Goal: Transaction & Acquisition: Purchase product/service

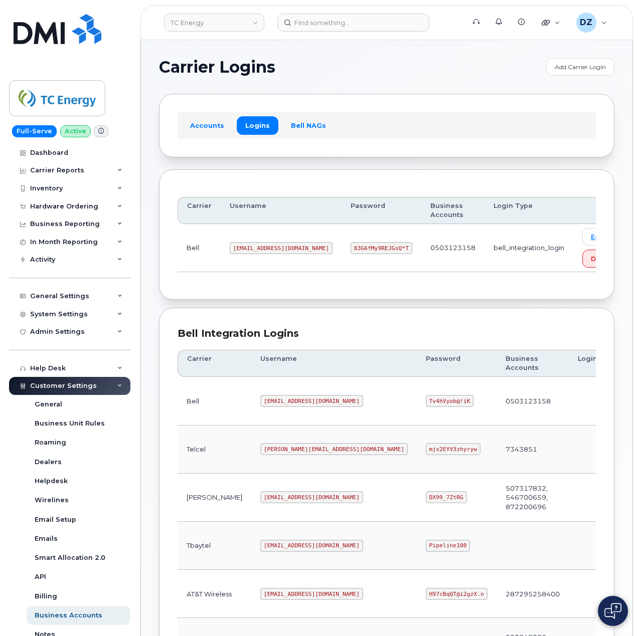
scroll to position [271, 0]
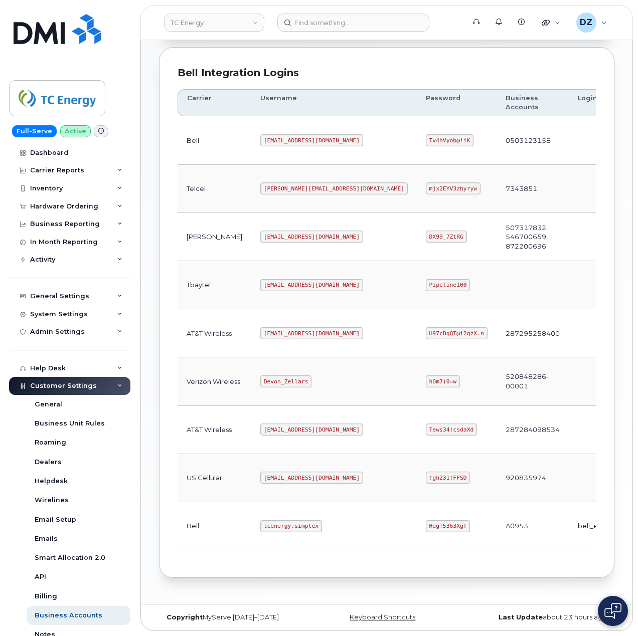
click at [260, 522] on code "tcenergy.simplex" at bounding box center [291, 526] width 62 height 12
click at [273, 521] on code "tcenergy.simplex" at bounding box center [291, 526] width 62 height 12
copy code "tcenergy.simplex"
click at [426, 522] on code "Heg!5363Xgf" at bounding box center [448, 526] width 45 height 12
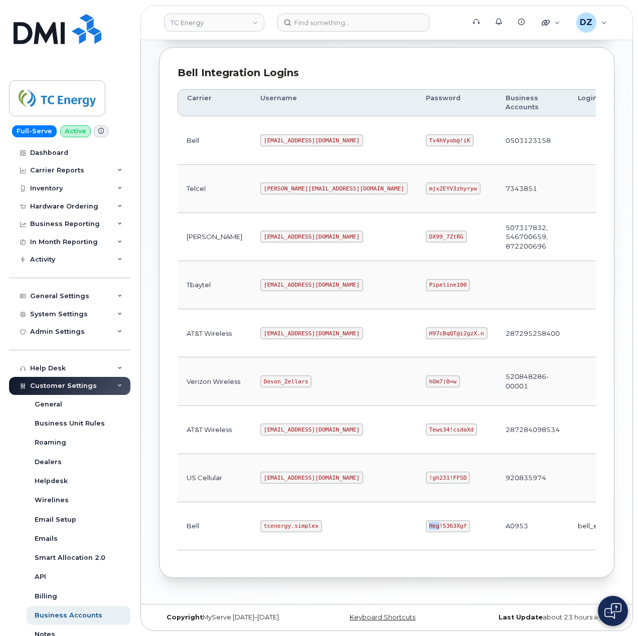
click at [426, 522] on code "Heg!5363Xgf" at bounding box center [448, 526] width 45 height 12
copy code "Heg!5363Xgf"
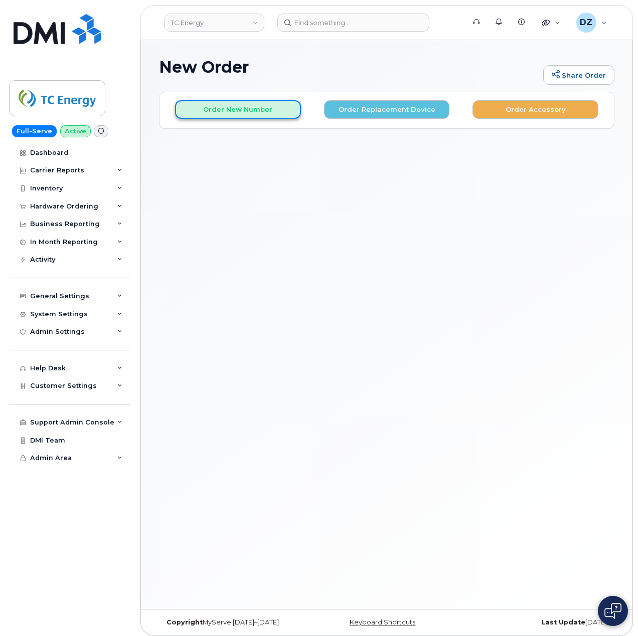
click at [242, 105] on button "Order New Number" at bounding box center [238, 109] width 126 height 19
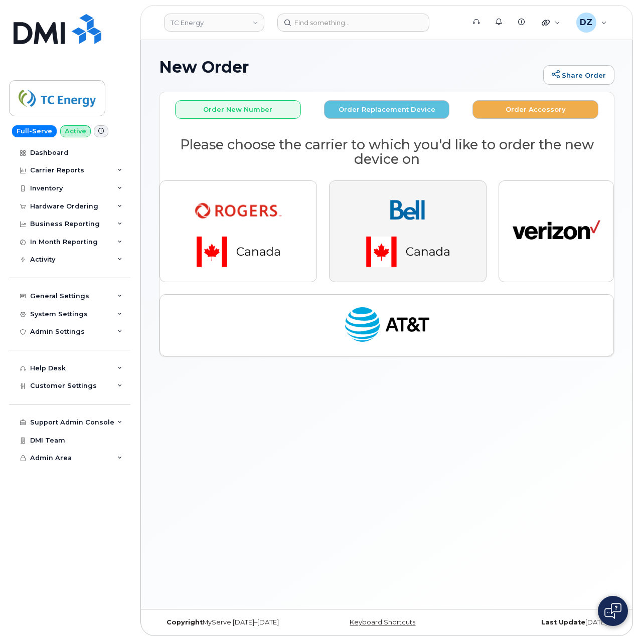
click at [401, 217] on img "button" at bounding box center [407, 231] width 140 height 84
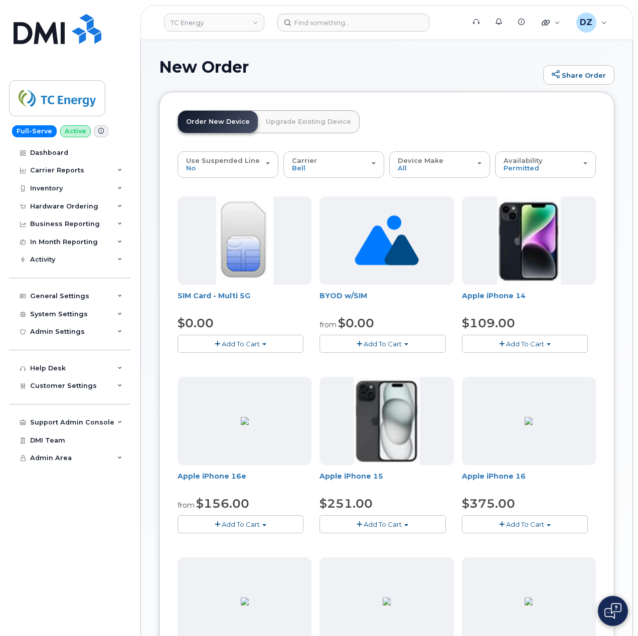
click at [392, 521] on span "Add To Cart" at bounding box center [382, 524] width 38 height 8
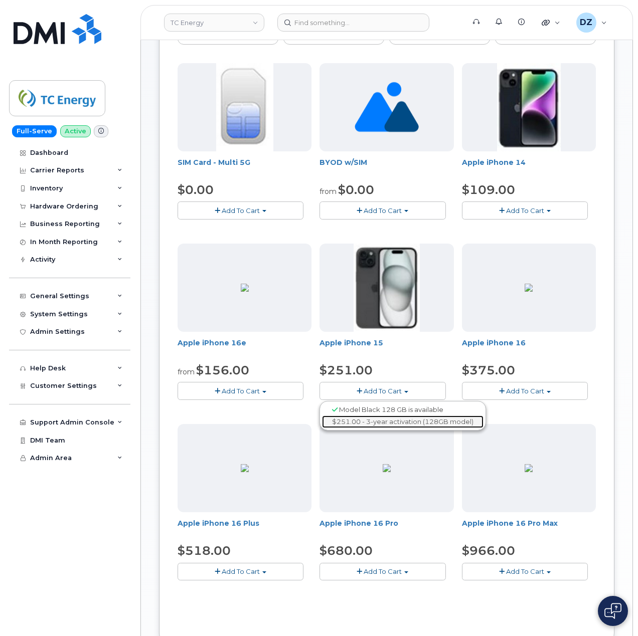
click at [379, 417] on link "$251.00 - 3-year activation (128GB model)" at bounding box center [402, 422] width 161 height 13
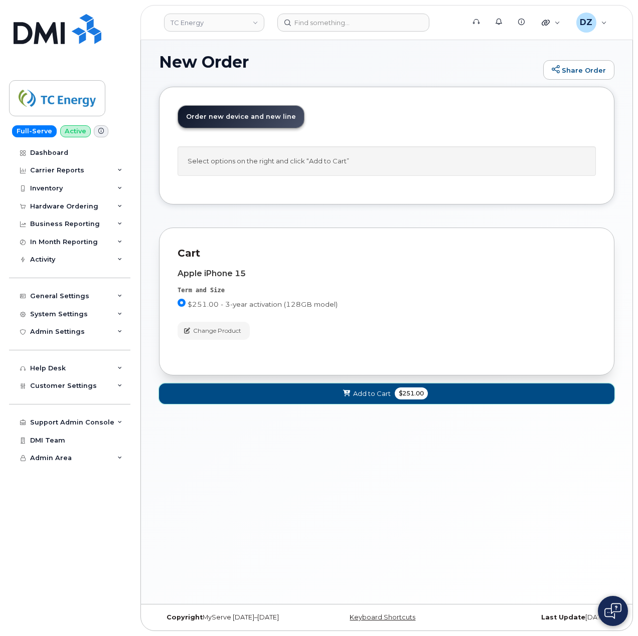
click at [377, 402] on button "Add to Cart $251.00" at bounding box center [386, 394] width 455 height 21
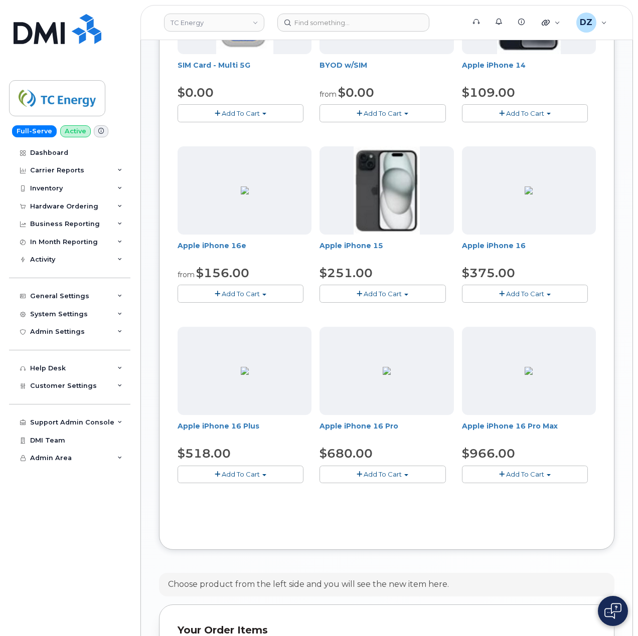
scroll to position [406, 0]
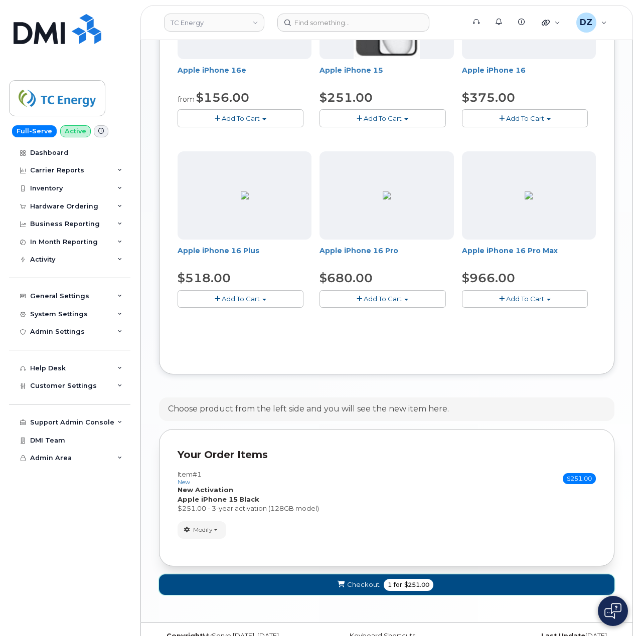
click at [406, 582] on span "$251.00" at bounding box center [416, 585] width 25 height 9
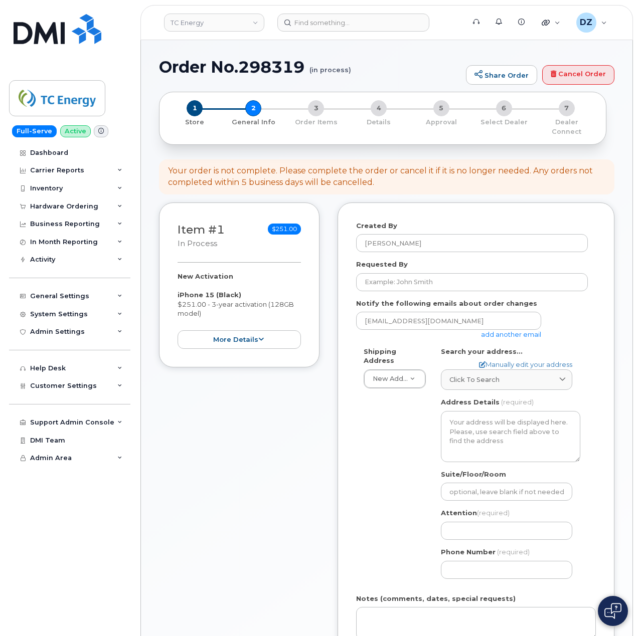
select select
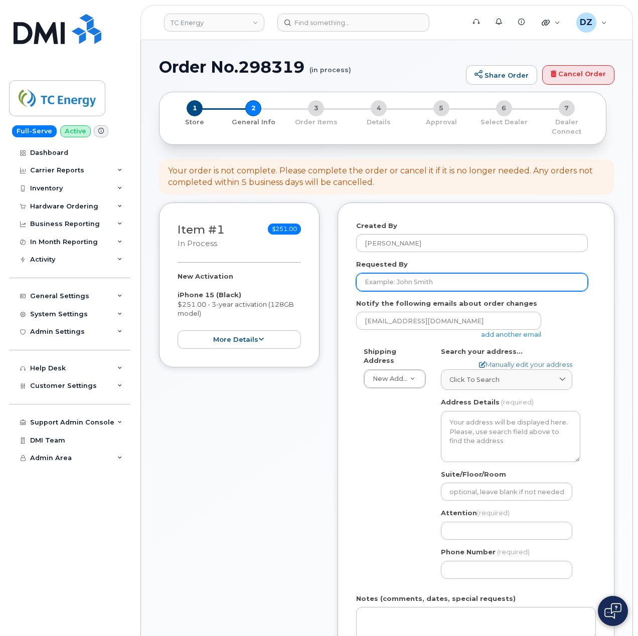
click at [410, 277] on input "Requested By" at bounding box center [472, 282] width 232 height 18
paste input "SCTASK0684174"
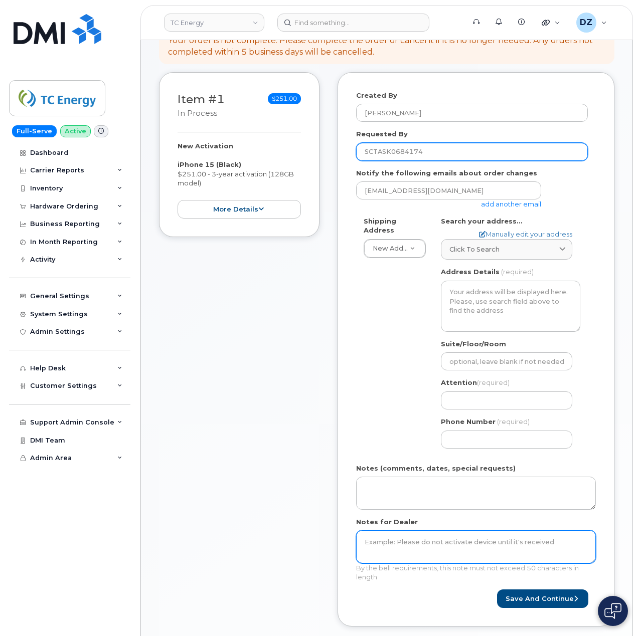
scroll to position [133, 0]
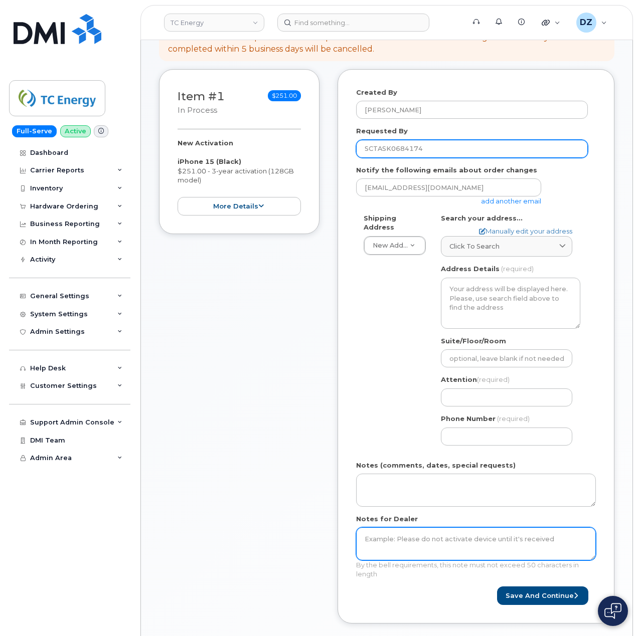
type input "SCTASK0684174"
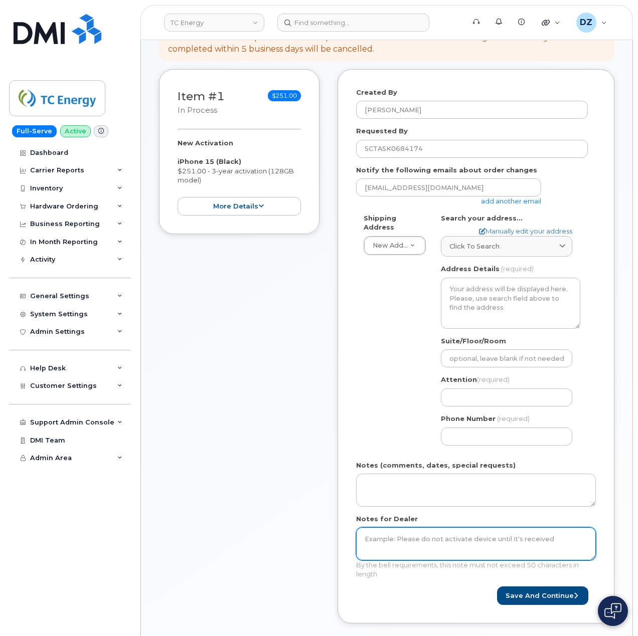
click at [425, 538] on textarea "Notes for Dealer" at bounding box center [476, 543] width 240 height 33
paste textarea "SCTASK0684174"
type textarea "SCTASK0684174"
click at [519, 197] on link "add another email" at bounding box center [511, 201] width 60 height 8
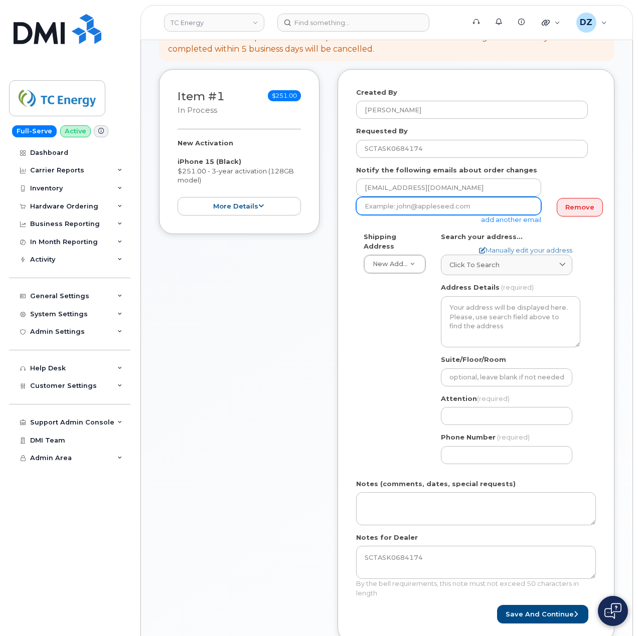
click at [469, 198] on input "email" at bounding box center [448, 206] width 185 height 18
paste input "darren_taylor@tcenergy.com"
type input "darren_taylor@tcenergy.com"
click at [488, 260] on span "Click to search" at bounding box center [474, 265] width 50 height 10
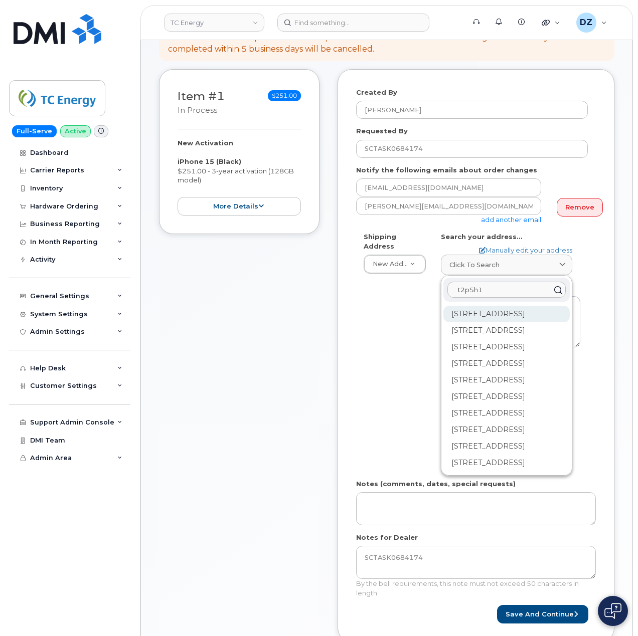
type input "t2p5h1"
click at [496, 339] on div "450 1 St SW Calgary AB T2P 5H1" at bounding box center [506, 347] width 126 height 17
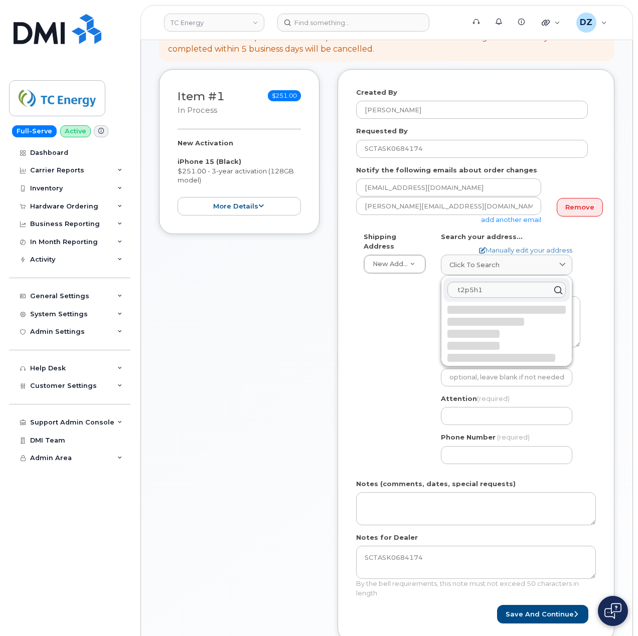
select select
type textarea "450 1 St SW CALGARY AB T2P 5H1 CANADA"
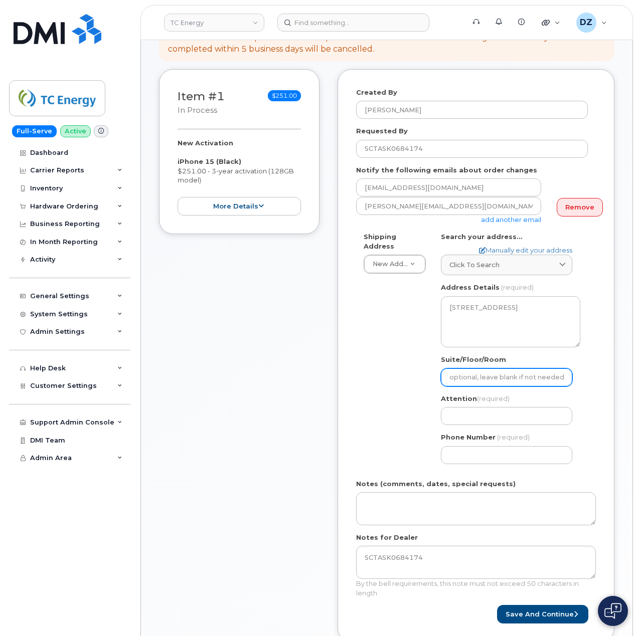
click at [480, 371] on input "Suite/Floor/Room" at bounding box center [506, 377] width 131 height 18
paste input "19 Floor/TCT 1932D"
select select
type input "19 Floor/TCT 1932D"
click at [386, 398] on div "Shipping Address New Address New Address 1401 Veterans Blvd NE 450 1 St SW Ncnb…" at bounding box center [472, 352] width 232 height 240
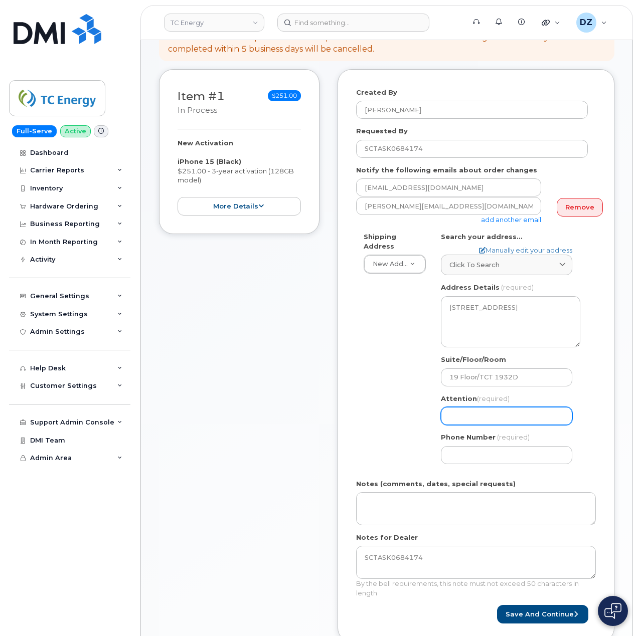
click at [463, 407] on input "Attention (required)" at bounding box center [506, 416] width 131 height 18
paste input "[PERSON_NAME]"
select select
type input "[PERSON_NAME]"
click at [482, 453] on input "Phone Number" at bounding box center [506, 455] width 131 height 18
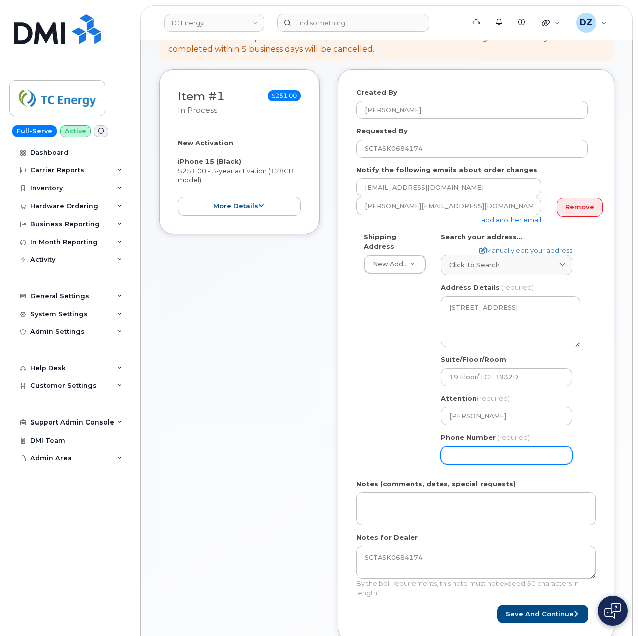
paste input "4039203763"
type input "4039203763"
select select
type input "4039203763"
click at [381, 435] on div "Shipping Address New Address New Address 1401 Veterans Blvd NE 450 1 St SW Ncnb…" at bounding box center [472, 352] width 232 height 240
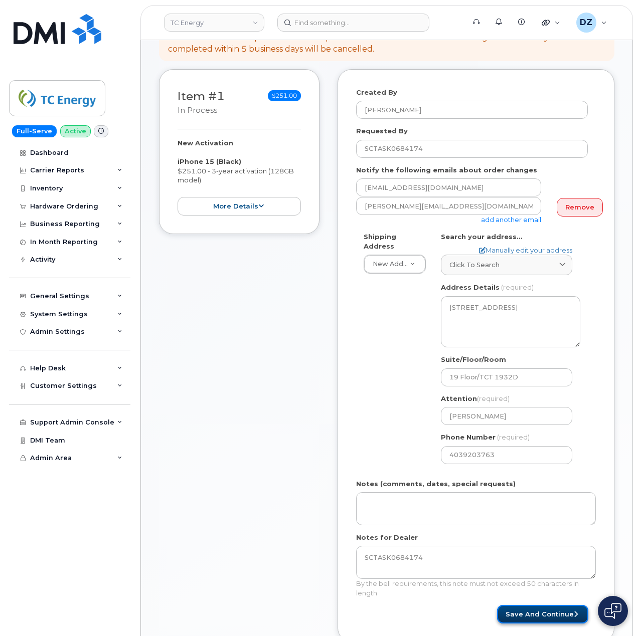
click at [530, 605] on button "Save and Continue" at bounding box center [542, 614] width 91 height 19
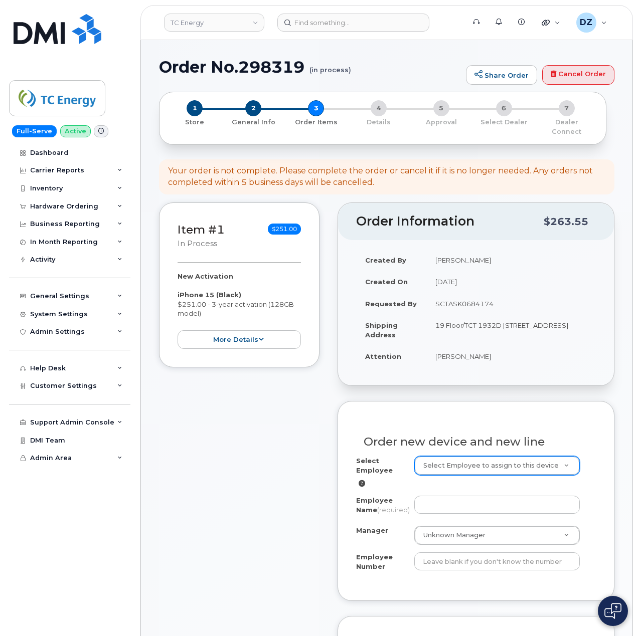
paste input "207914"
type input "207914"
click at [464, 561] on input "Employee Number" at bounding box center [497, 561] width 166 height 18
paste input "207914"
type input "207914"
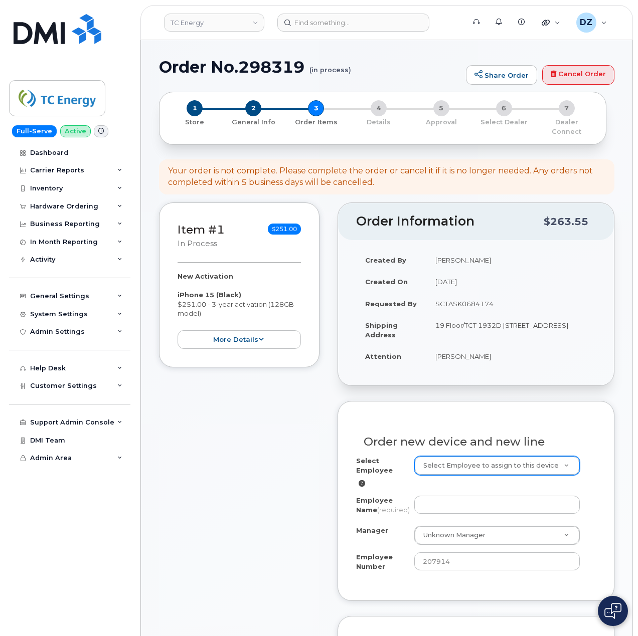
drag, startPoint x: 508, startPoint y: 536, endPoint x: 494, endPoint y: 543, distance: 16.4
paste input "Tyler Kirkpatrick"
type input "Tyler Kirkpatrick"
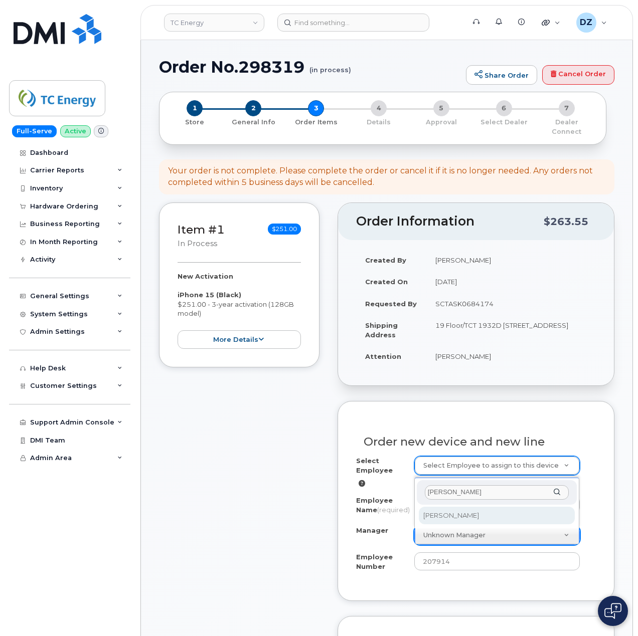
type input "Tyler Kirkpatrick"
select select "1398473"
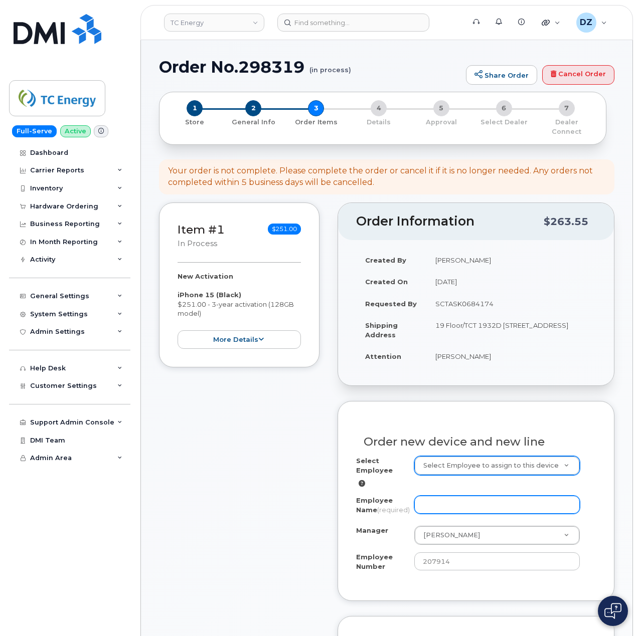
click at [450, 496] on input "Employee Name (required)" at bounding box center [497, 505] width 166 height 18
paste input "Darren Taylor"
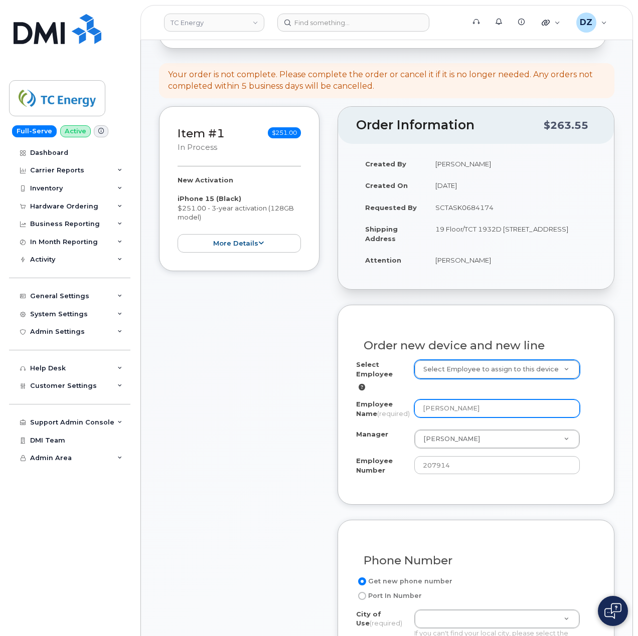
scroll to position [201, 0]
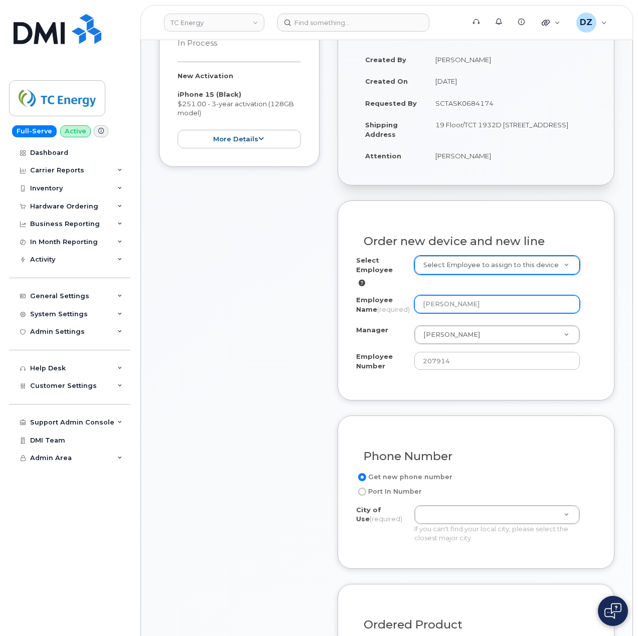
type input "Darren Taylor"
click at [564, 115] on td "19 Floor/TCT 1932D 450 1 St SW CALGARY AB T2P 5H1 CANADA" at bounding box center [510, 129] width 169 height 31
click at [564, 115] on td "19 Floor/TCT 1932D [STREET_ADDRESS]" at bounding box center [510, 129] width 169 height 31
copy td "CALGARY"
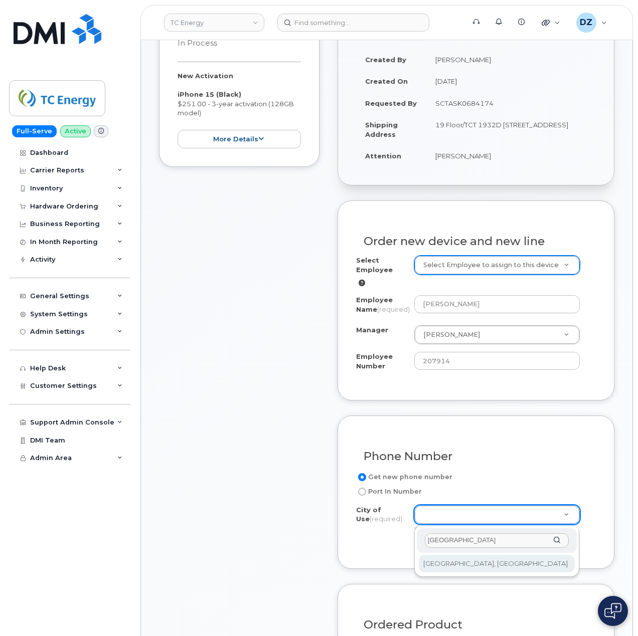
type input "CALGARY"
type input "88"
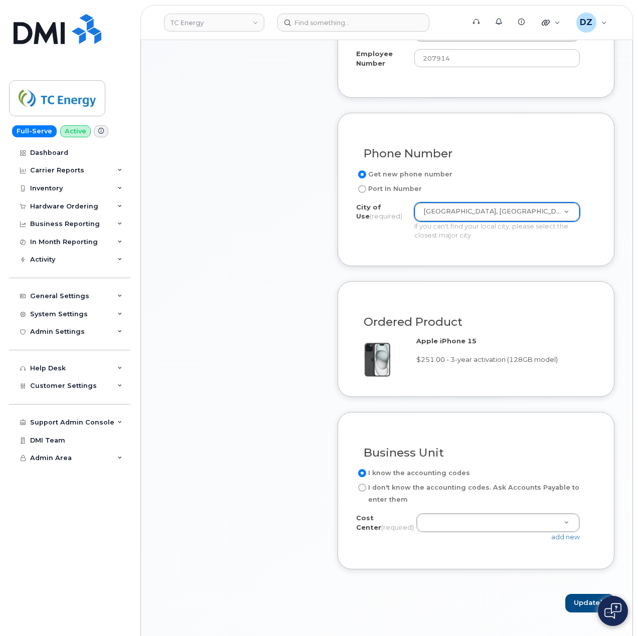
scroll to position [534, 0]
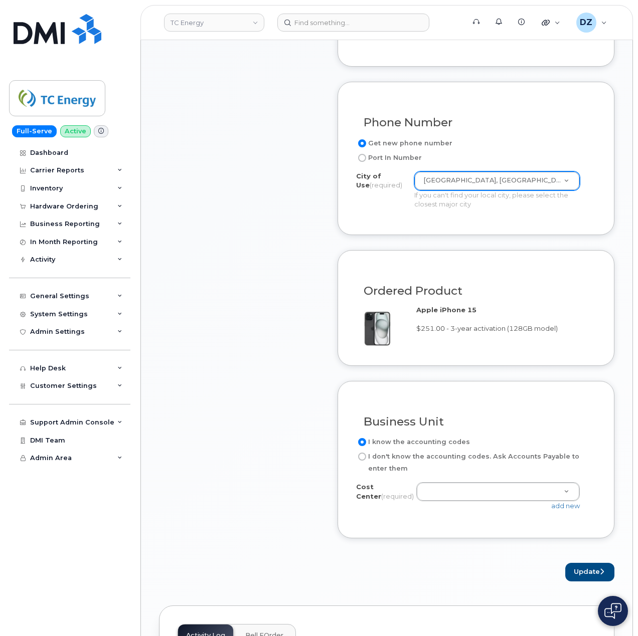
click at [404, 456] on label "I don't know the accounting codes. Ask Accounts Payable to enter them" at bounding box center [472, 463] width 232 height 24
click at [366, 456] on input "I don't know the accounting codes. Ask Accounts Payable to enter them" at bounding box center [362, 457] width 8 height 8
radio input "true"
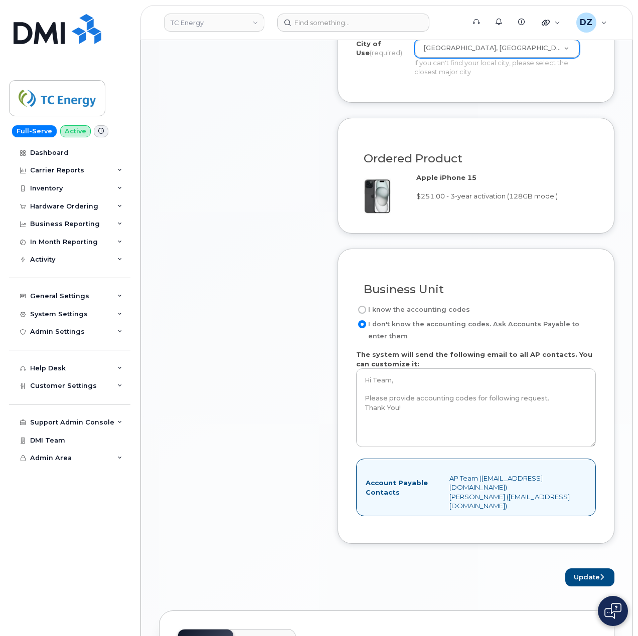
scroll to position [668, 0]
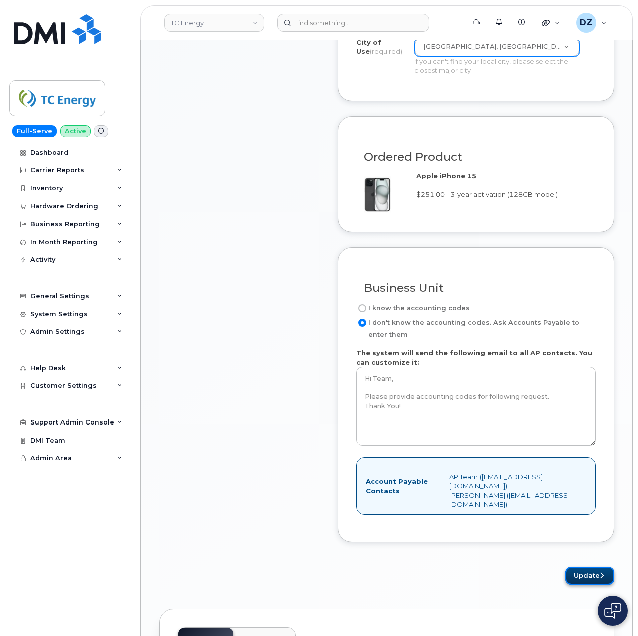
click at [577, 573] on button "Update" at bounding box center [589, 576] width 49 height 19
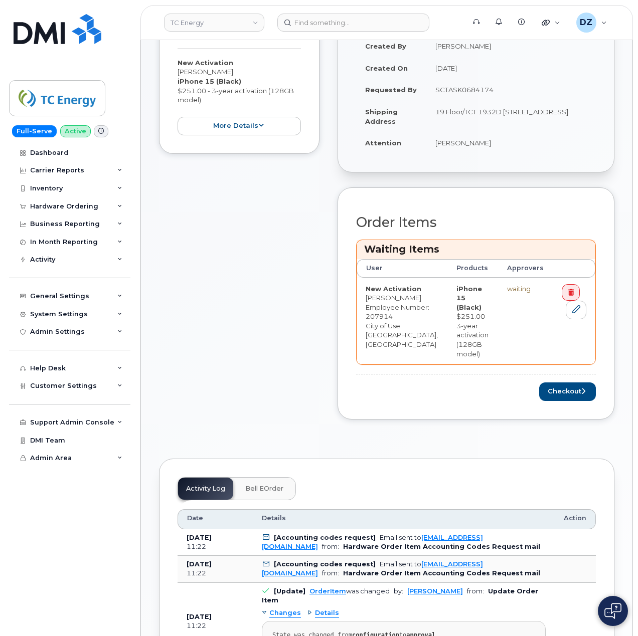
scroll to position [267, 0]
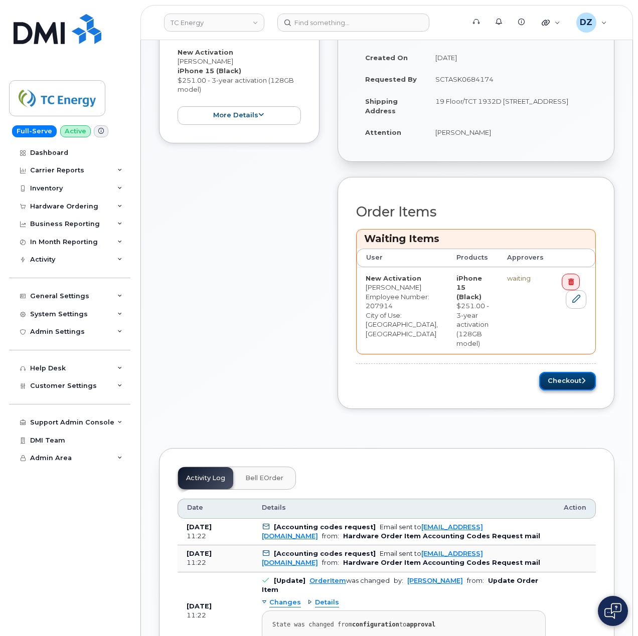
click at [569, 383] on button "Checkout" at bounding box center [567, 381] width 57 height 19
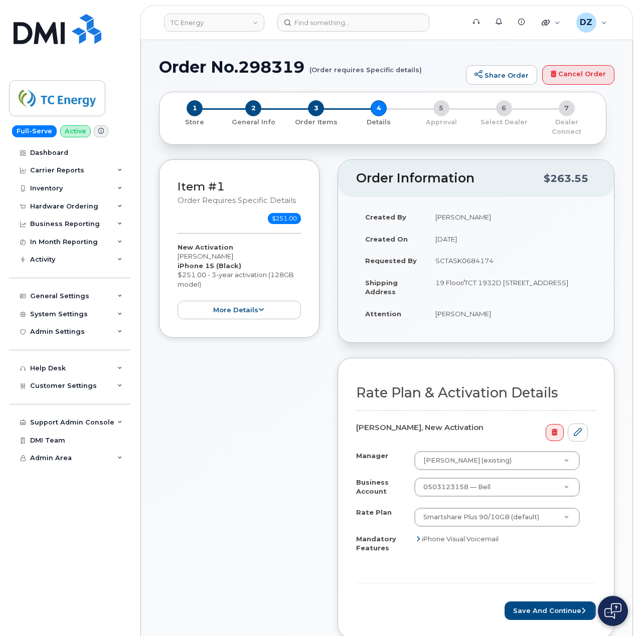
click at [187, 66] on h1 "Order No.298319 (Order requires Specific details)" at bounding box center [310, 67] width 302 height 18
click at [267, 66] on h1 "Order No.298319 (Order requires Specific details)" at bounding box center [310, 67] width 302 height 18
copy h1 "Order No.298319"
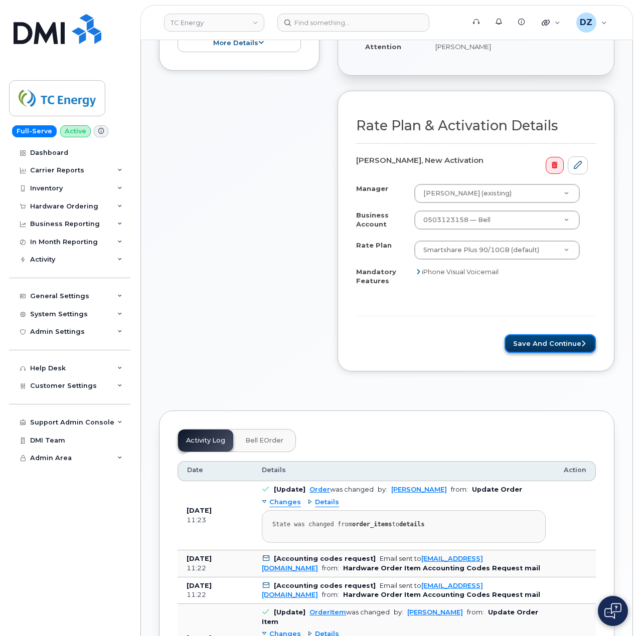
click at [540, 340] on button "Save and Continue" at bounding box center [549, 343] width 91 height 19
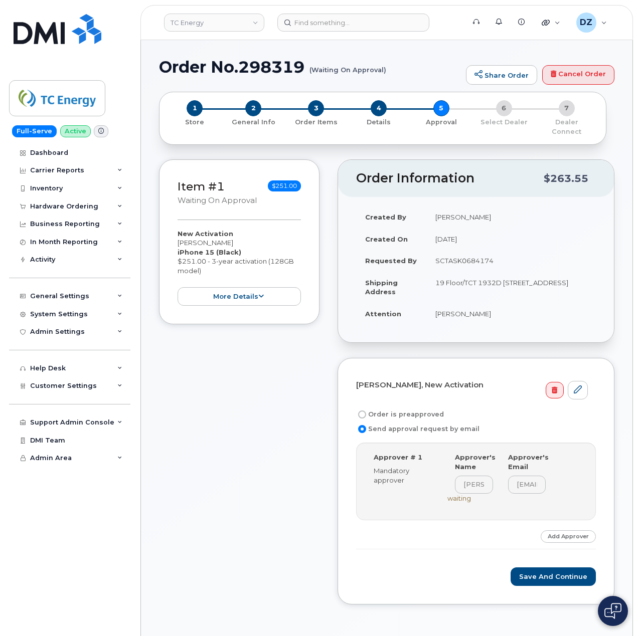
click at [395, 410] on label "Order is preapproved" at bounding box center [400, 415] width 88 height 12
click at [366, 411] on input "Order is preapproved" at bounding box center [362, 415] width 8 height 8
radio input "true"
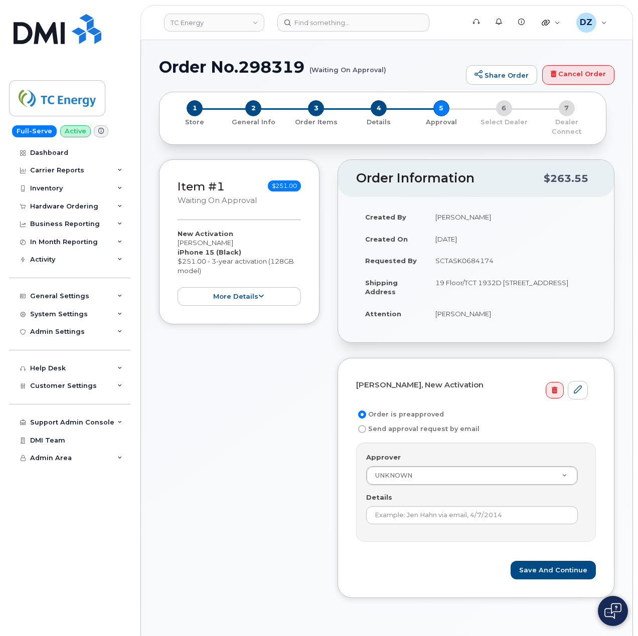
click at [469, 252] on td "SCTASK0684174" at bounding box center [510, 261] width 169 height 22
copy td "SCTASK0684174"
click at [450, 512] on input "Details" at bounding box center [472, 515] width 212 height 18
paste input "SCTASK0684174"
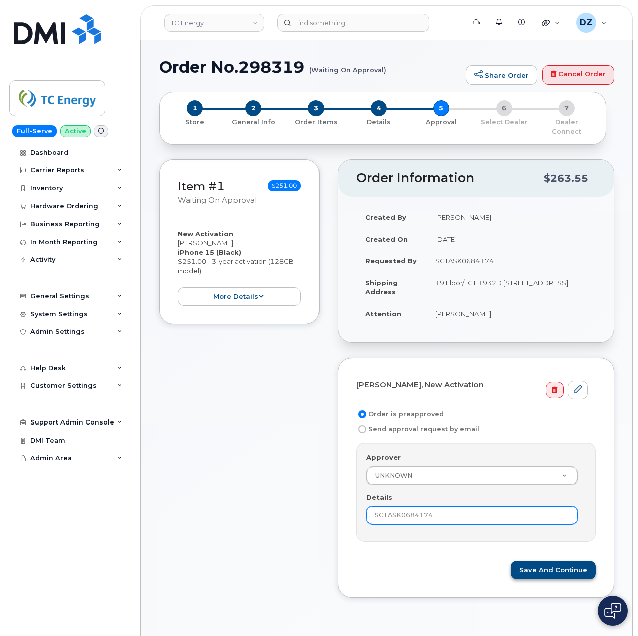
type input "SCTASK0684174"
click at [564, 567] on button "Save and Continue" at bounding box center [552, 570] width 85 height 19
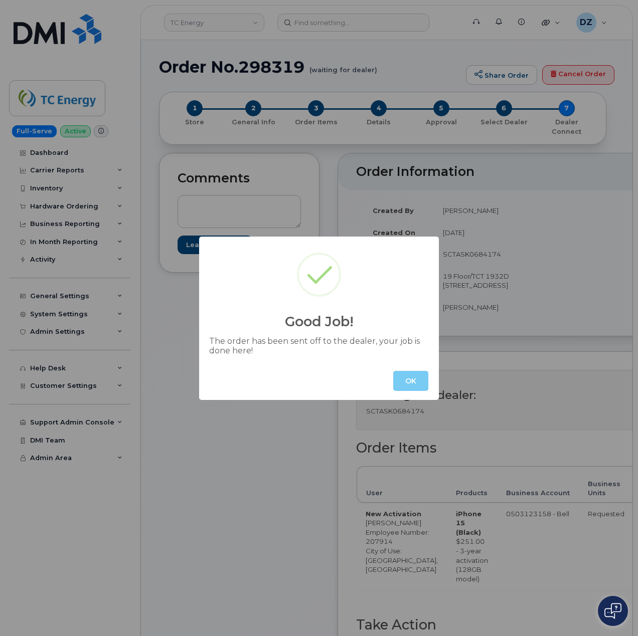
click at [408, 387] on button "OK" at bounding box center [410, 381] width 35 height 20
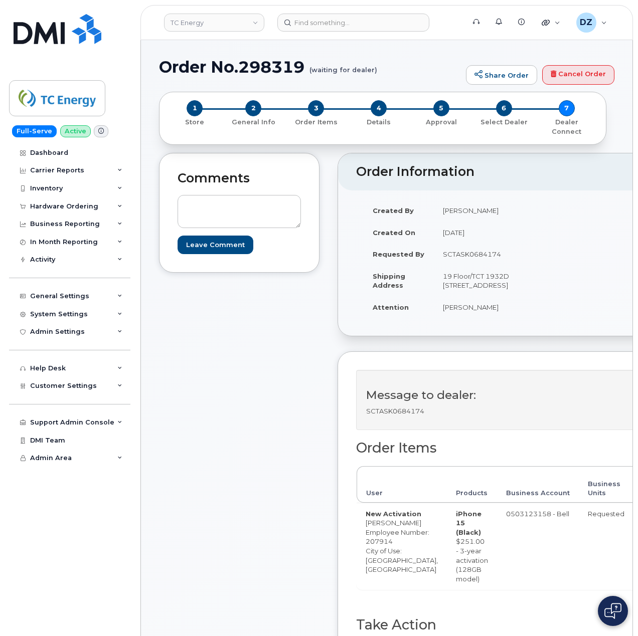
scroll to position [267, 0]
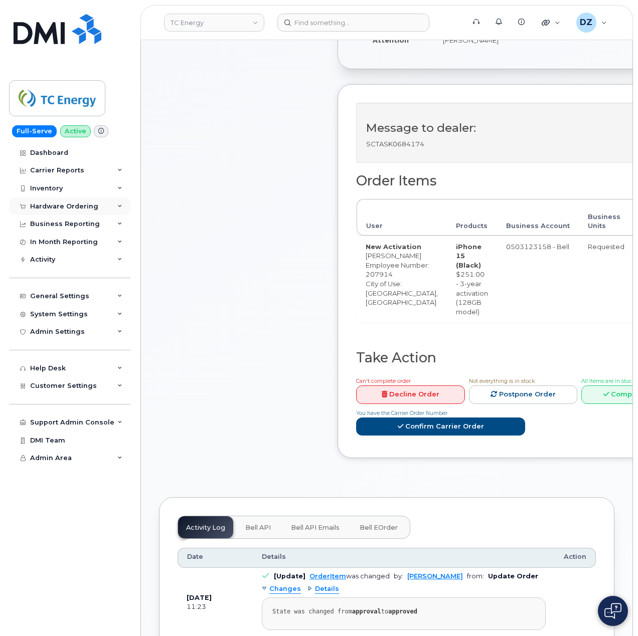
click at [83, 211] on div "Hardware Ordering" at bounding box center [69, 207] width 121 height 18
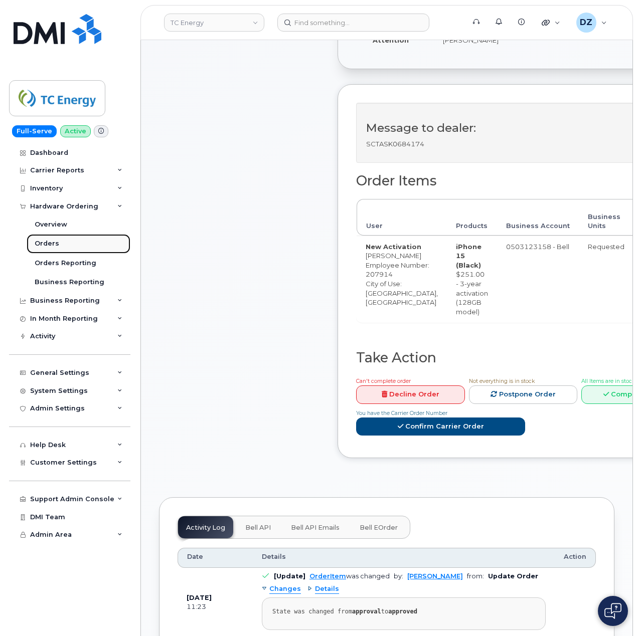
click at [65, 248] on link "Orders" at bounding box center [79, 243] width 104 height 19
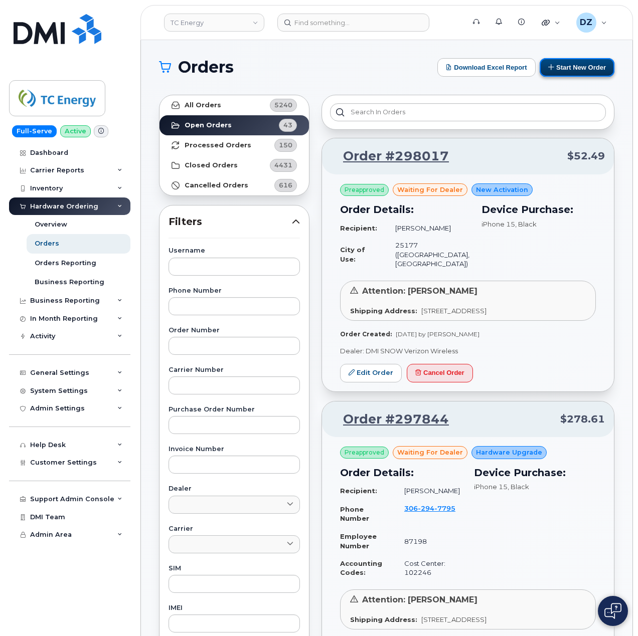
click at [574, 69] on button "Start New Order" at bounding box center [576, 67] width 75 height 19
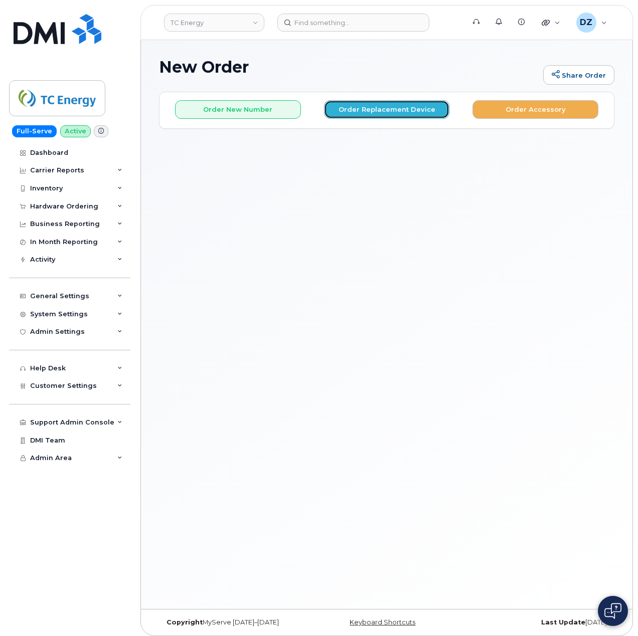
click at [384, 105] on button "Order Replacement Device" at bounding box center [387, 109] width 126 height 19
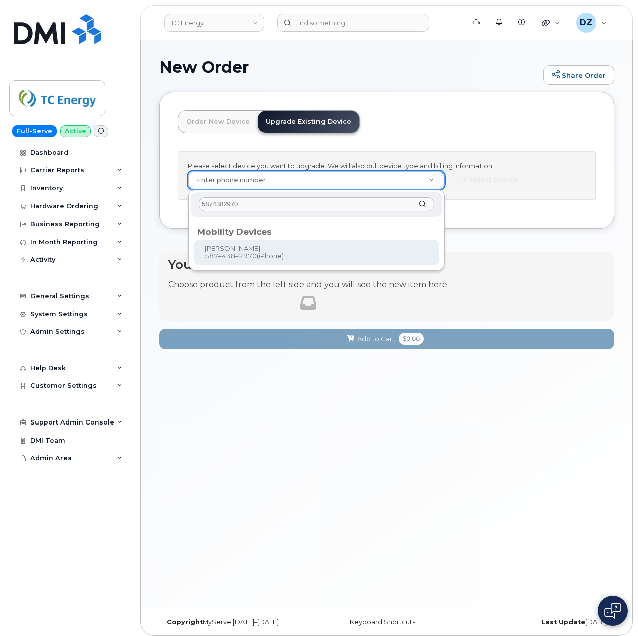
type input "5874382970"
type input "557790"
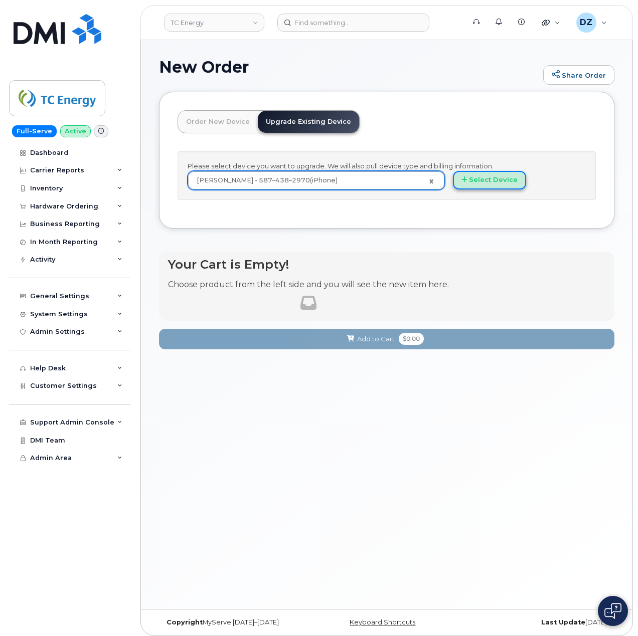
click at [473, 182] on button "Select Device" at bounding box center [489, 180] width 73 height 19
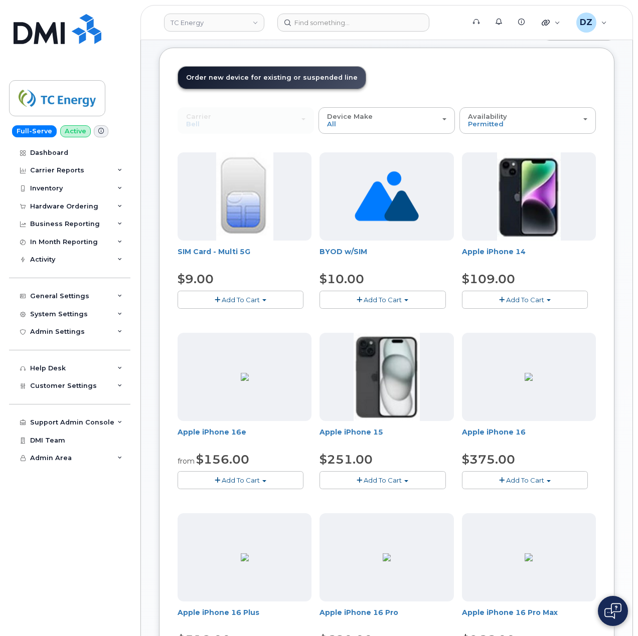
scroll to position [67, 0]
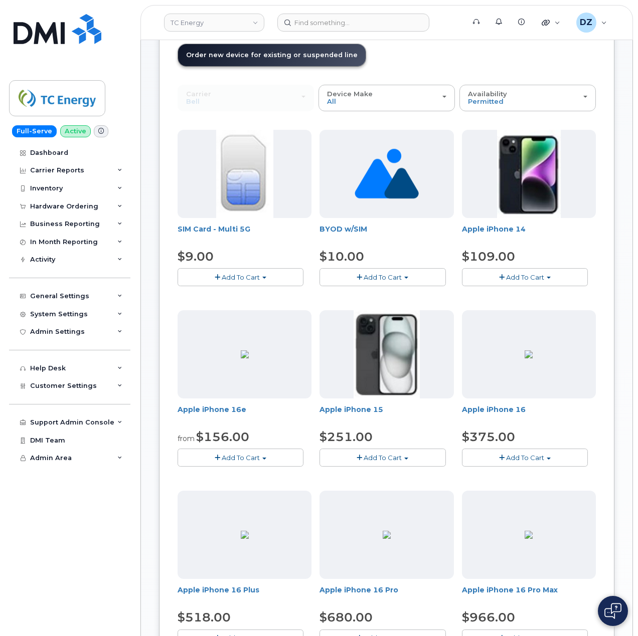
click at [382, 452] on button "Add To Cart" at bounding box center [382, 458] width 126 height 18
click at [408, 491] on link "$251.00 - 3-year upgrade (128GB model)" at bounding box center [400, 488] width 157 height 13
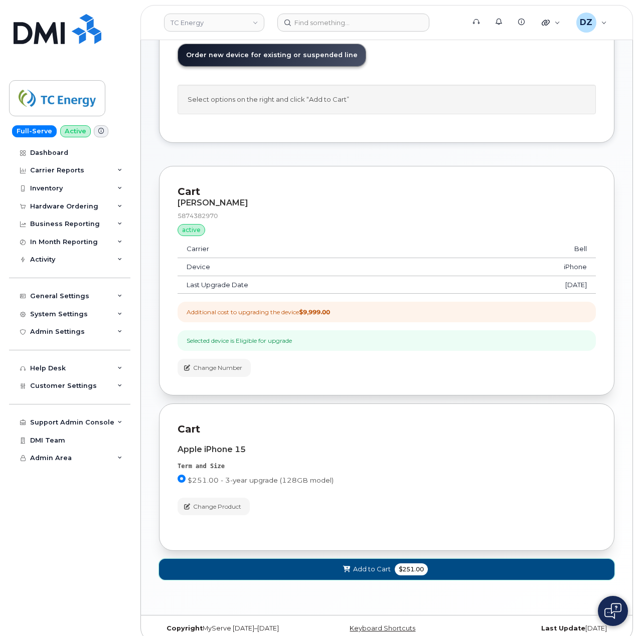
click at [388, 570] on span "Add to Cart" at bounding box center [372, 570] width 38 height 10
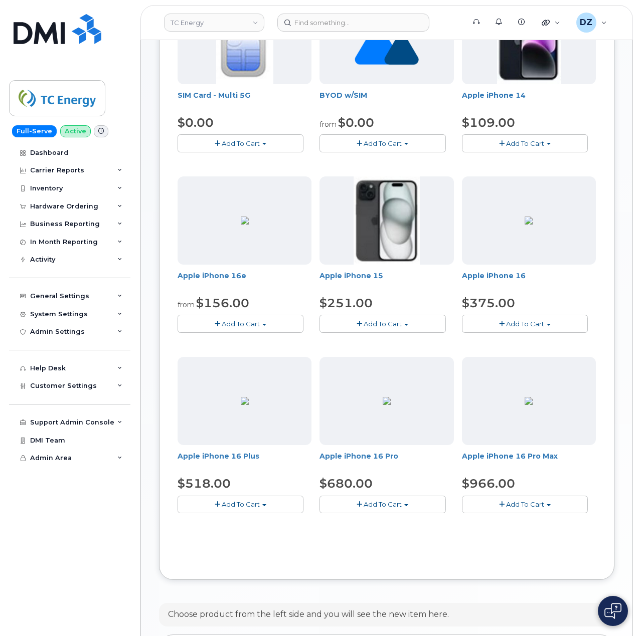
scroll to position [437, 0]
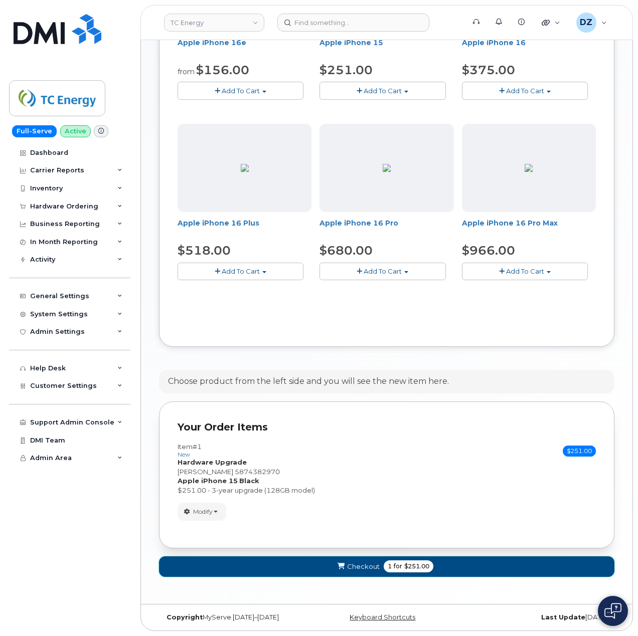
click at [380, 564] on button "Checkout 1 for $251.00" at bounding box center [386, 566] width 455 height 21
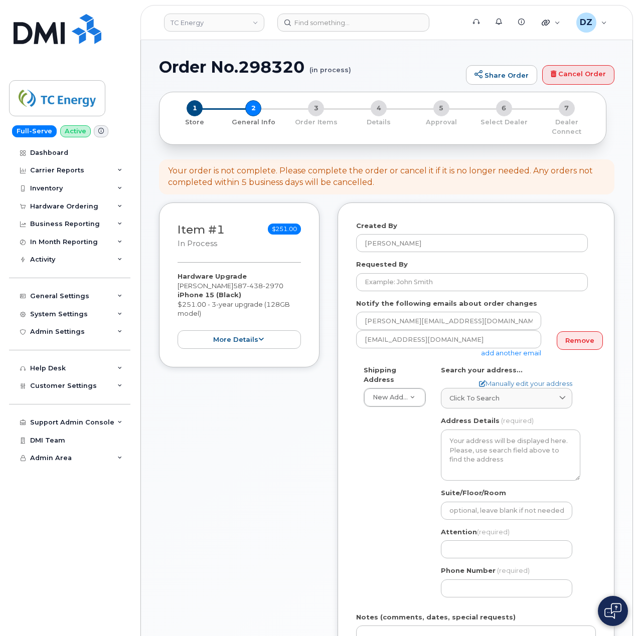
select select
click at [408, 286] on form "Created By [PERSON_NAME] Requested By Notify the following emails about order c…" at bounding box center [476, 489] width 240 height 536
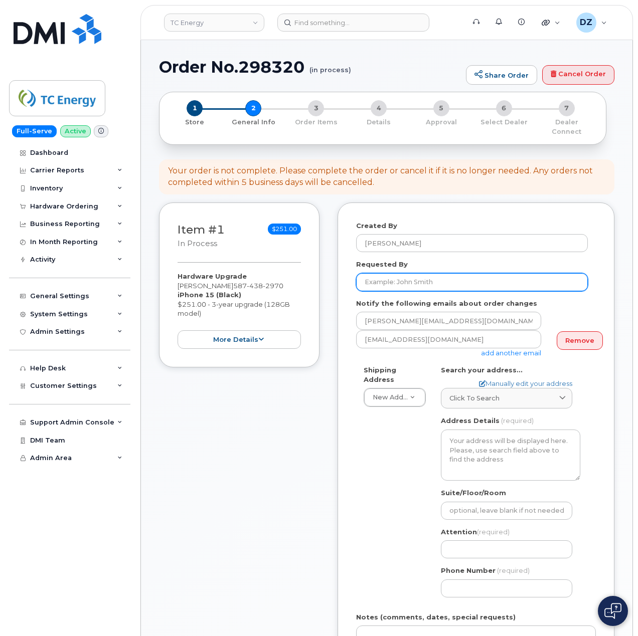
click at [408, 276] on input "Requested By" at bounding box center [472, 282] width 232 height 18
paste input "SCTASK0684189"
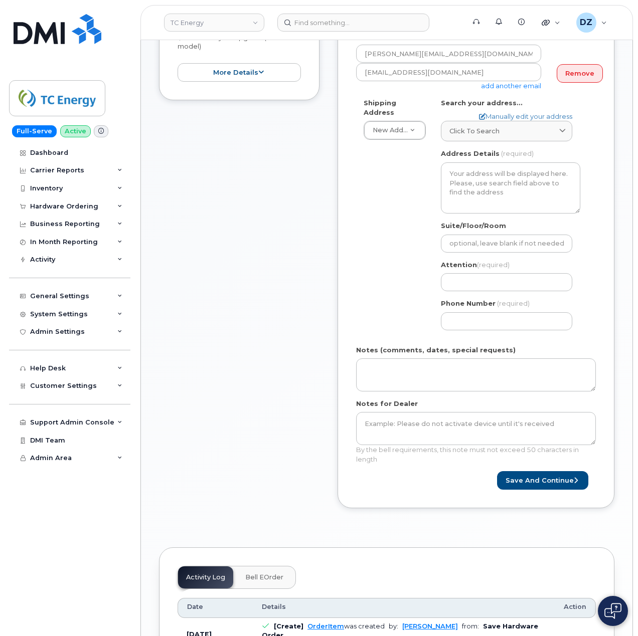
scroll to position [334, 0]
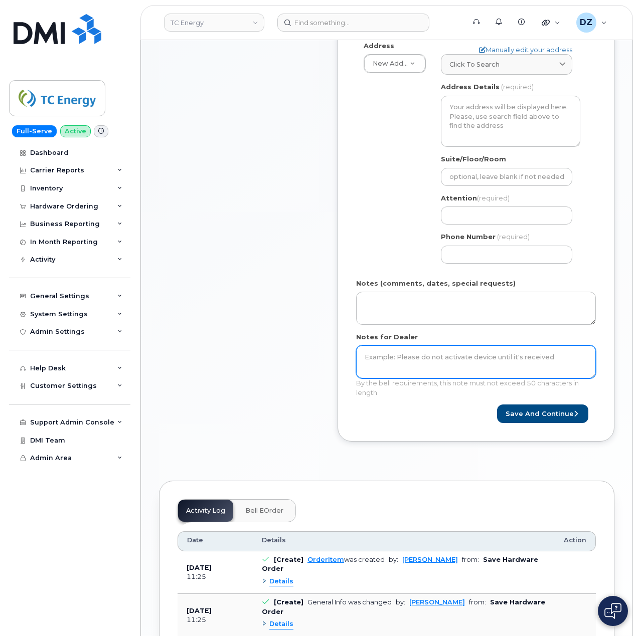
type input "SCTASK0684189"
click at [418, 357] on textarea "Notes for Dealer" at bounding box center [476, 361] width 240 height 33
paste textarea "SCTASK0684189"
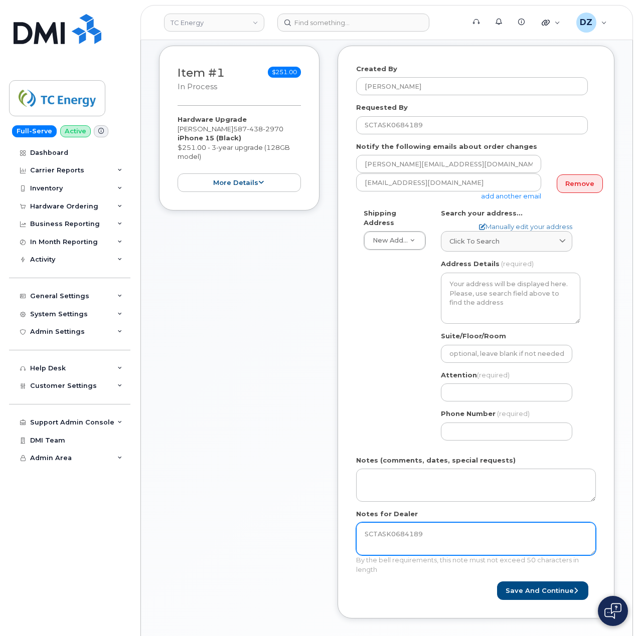
scroll to position [133, 0]
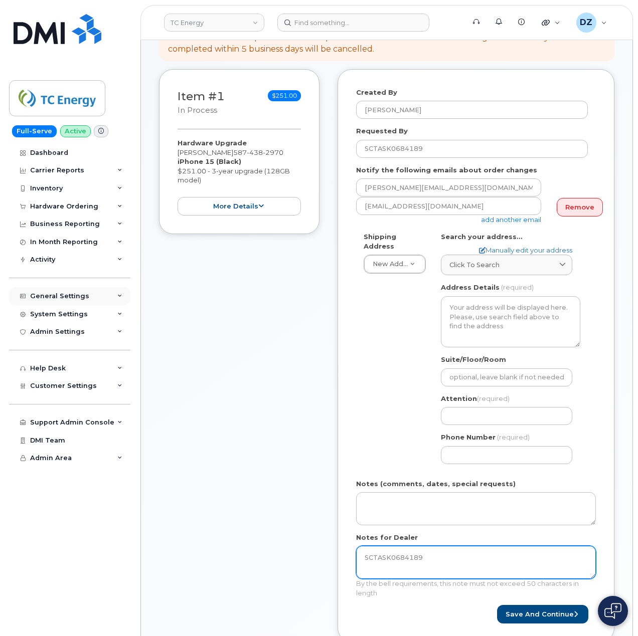
type textarea "SCTASK0684189"
click at [514, 260] on div "Click to search" at bounding box center [506, 265] width 114 height 10
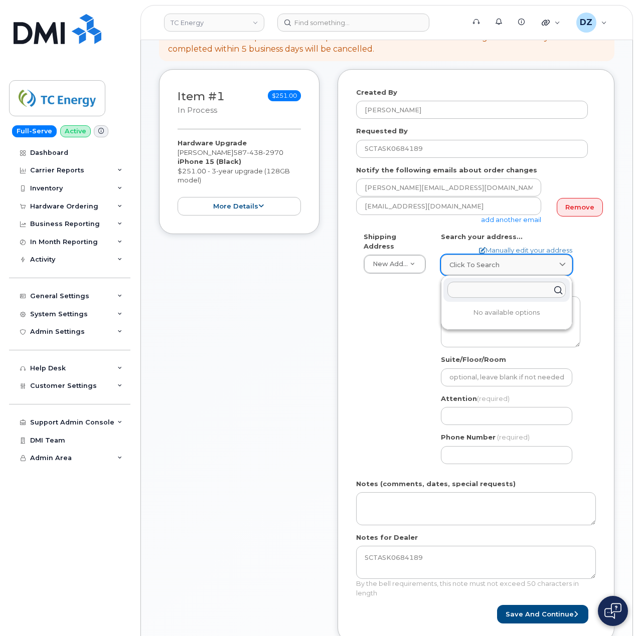
paste input "43 Harvard St NW"
type input "43 Harvard St NW"
click at [517, 309] on div "43 Harvard St NW Calgary AB T2K 2B5" at bounding box center [506, 314] width 126 height 17
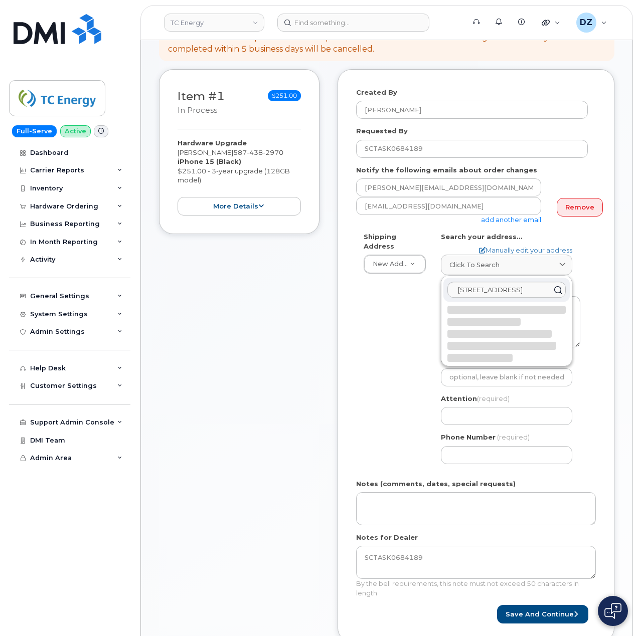
select select
type textarea "43 Harvard St NW CALGARY AB T2K 2B5 CANADA"
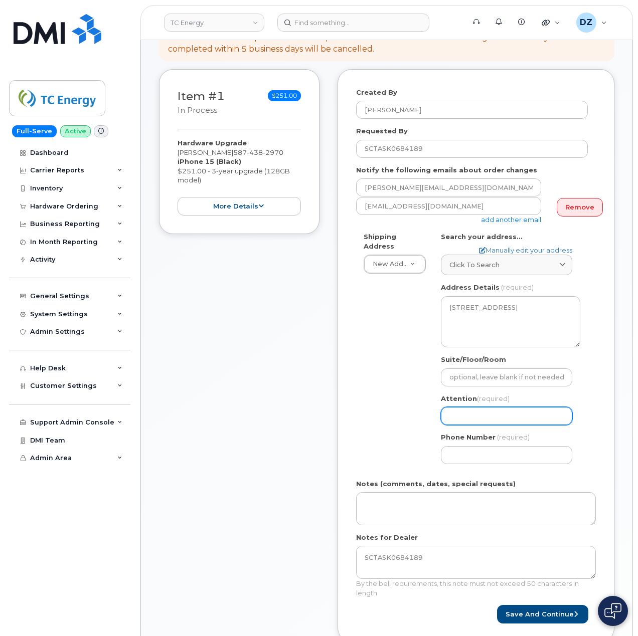
drag, startPoint x: 484, startPoint y: 412, endPoint x: 476, endPoint y: 413, distance: 8.1
click at [484, 412] on input "Attention (required)" at bounding box center [506, 416] width 131 height 18
paste input "Chris Phung"
select select
type input "Chris Phung"
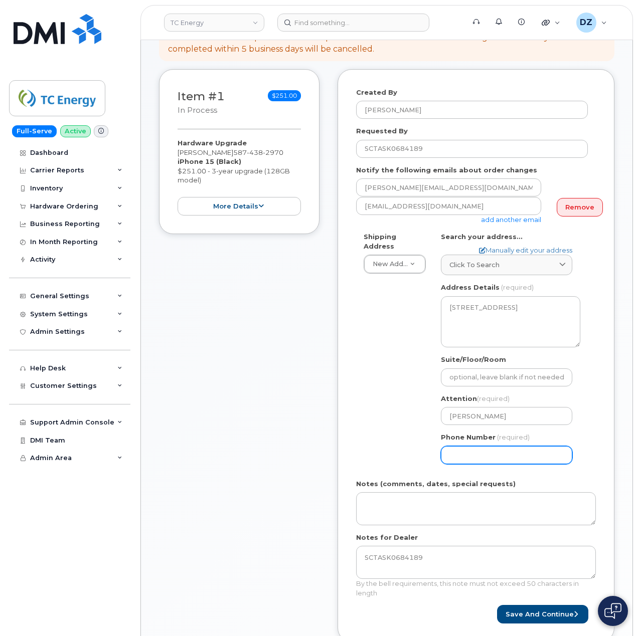
click at [485, 446] on input "Phone Number" at bounding box center [506, 455] width 131 height 18
paste input "5874382970"
type input "5874382970"
select select
type input "5874382970"
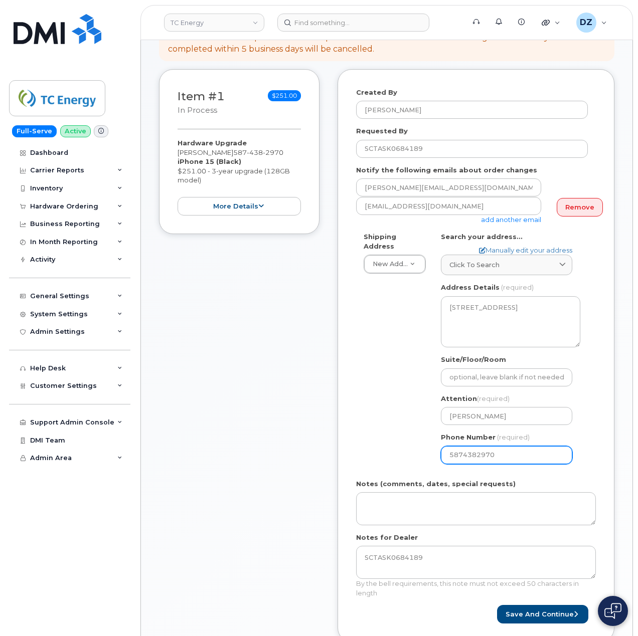
click at [383, 423] on div "Shipping Address New Address New Address 1401 Veterans Blvd NE 450 1 St SW Ncnb…" at bounding box center [472, 352] width 232 height 240
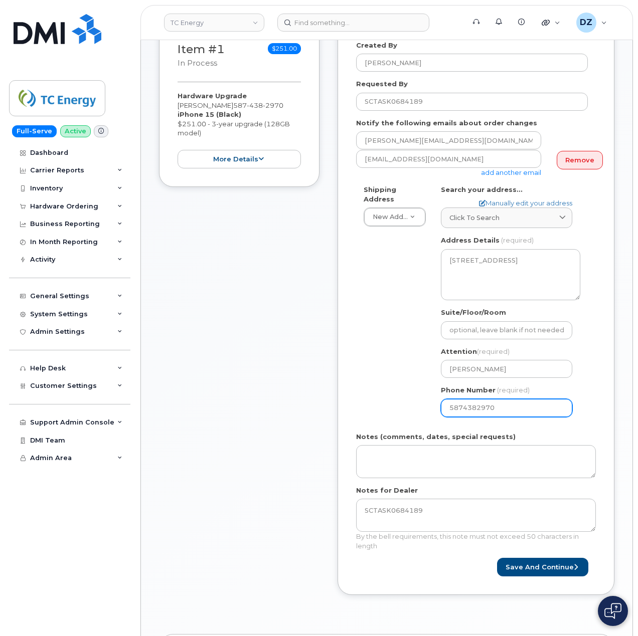
scroll to position [201, 0]
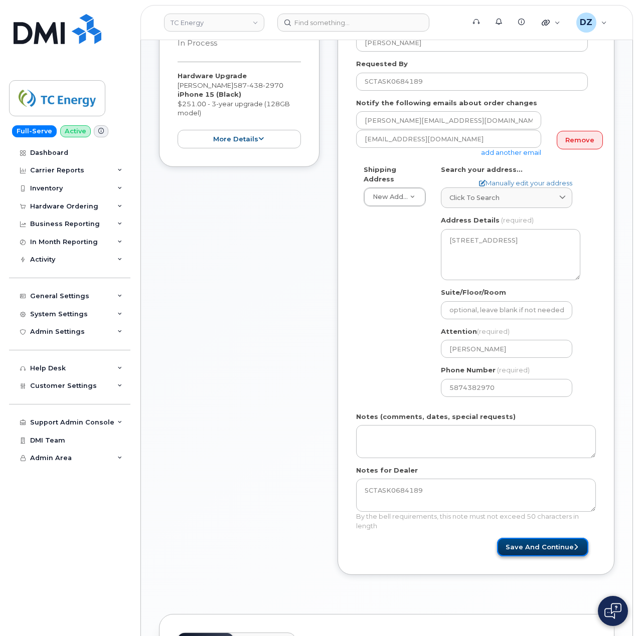
click at [548, 538] on button "Save and Continue" at bounding box center [542, 547] width 91 height 19
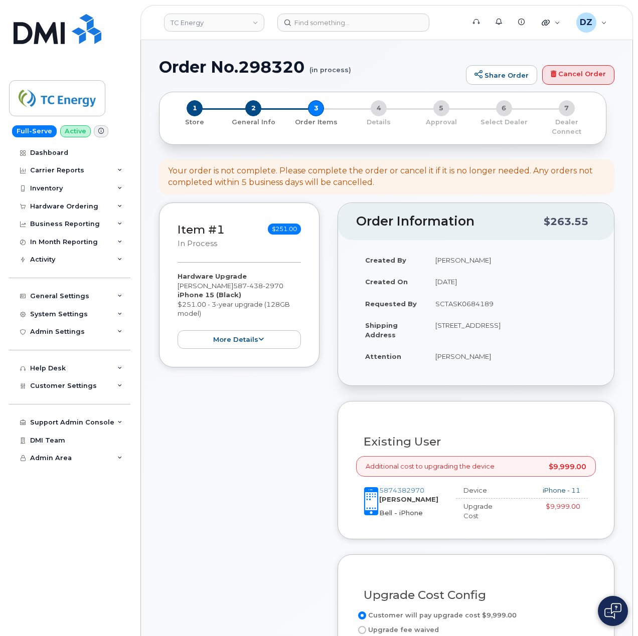
click at [195, 60] on h1 "Order No.298320 (in process)" at bounding box center [310, 67] width 302 height 18
click at [250, 60] on h1 "Order No.298320 (in process)" at bounding box center [310, 67] width 302 height 18
copy h1 "Order No.298320"
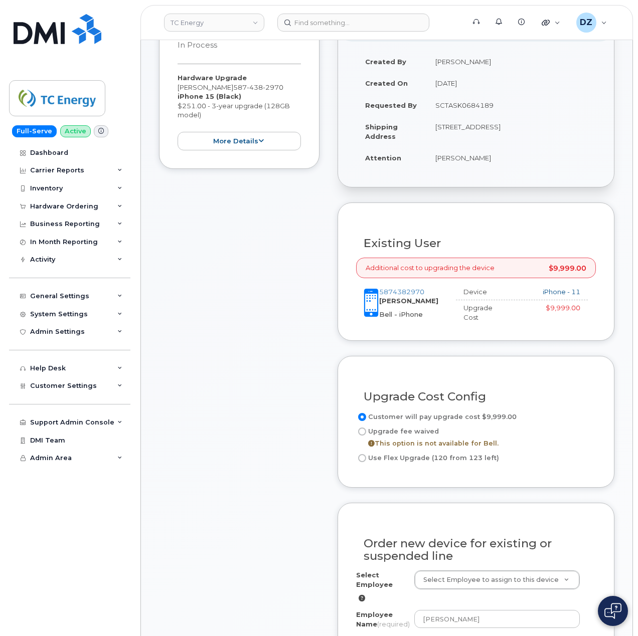
scroll to position [267, 0]
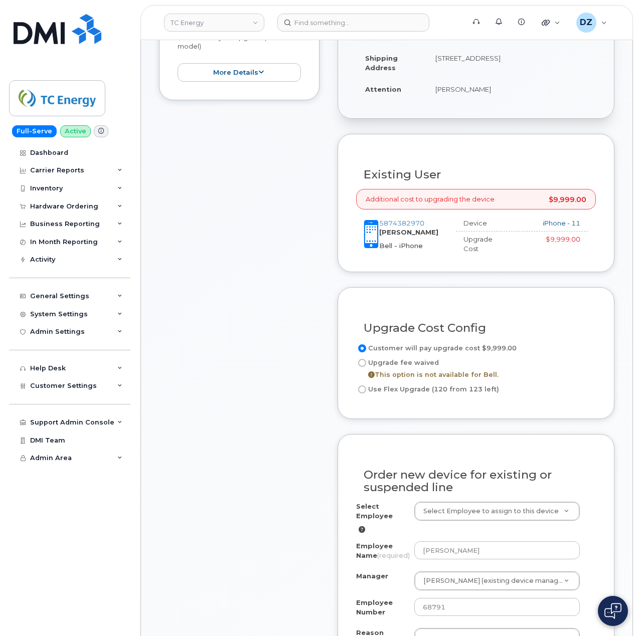
click at [363, 388] on input "Use Flex Upgrade (120 from 123 left)" at bounding box center [362, 390] width 8 height 8
radio input "true"
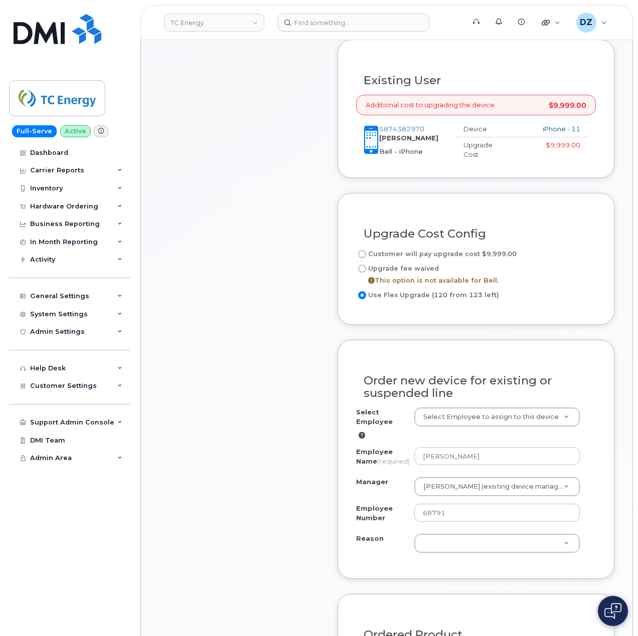
scroll to position [468, 0]
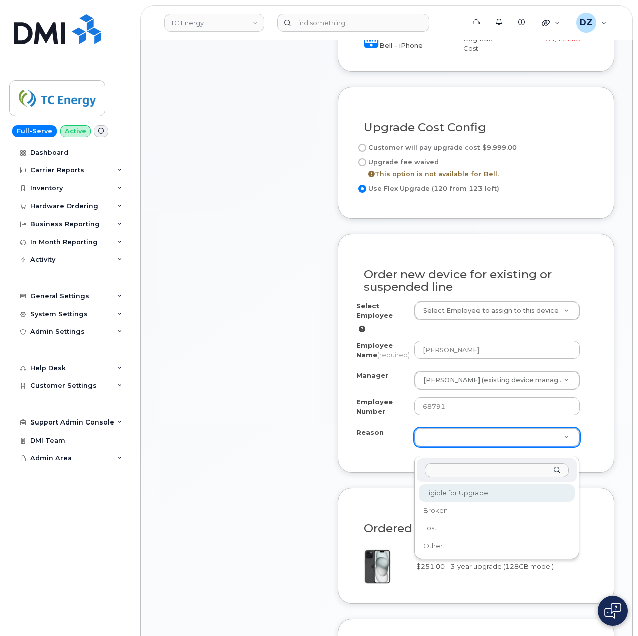
select select "eligible_for_upgrade"
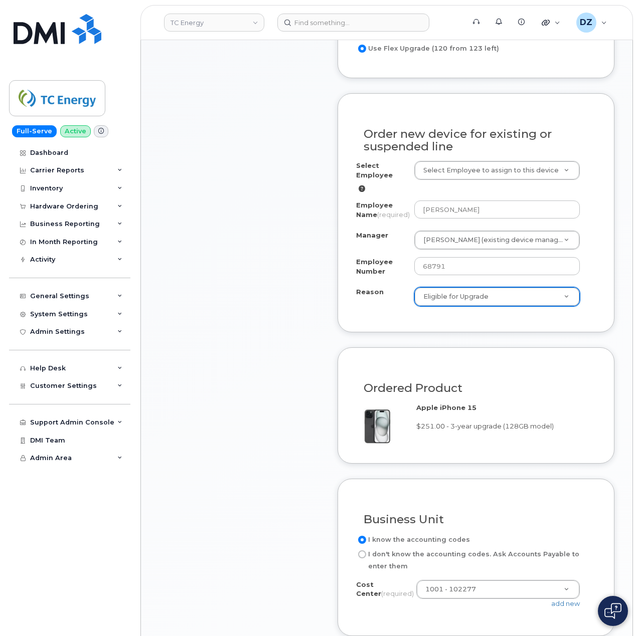
scroll to position [735, 0]
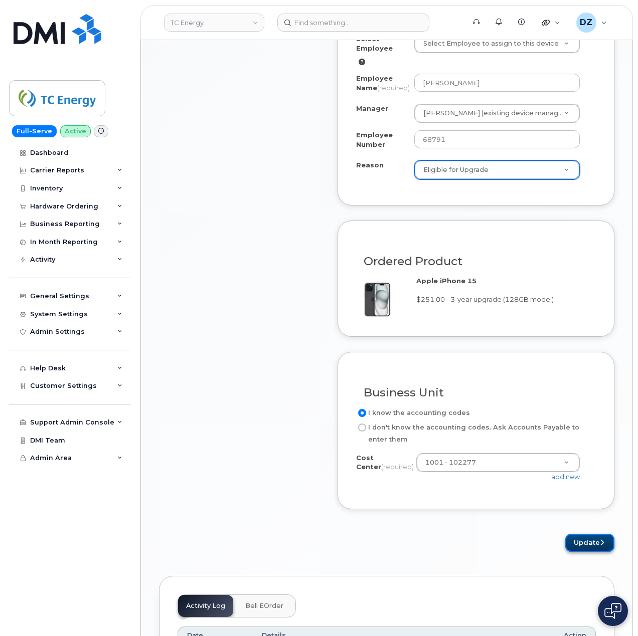
click at [596, 552] on button "Update" at bounding box center [589, 543] width 49 height 19
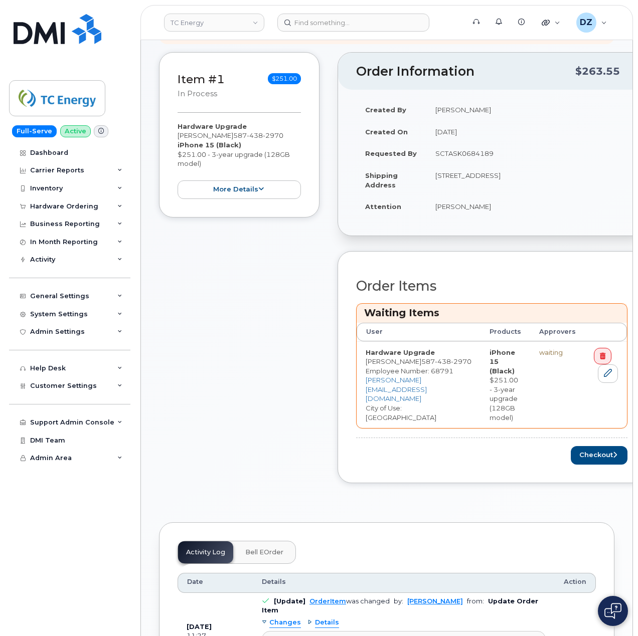
scroll to position [201, 0]
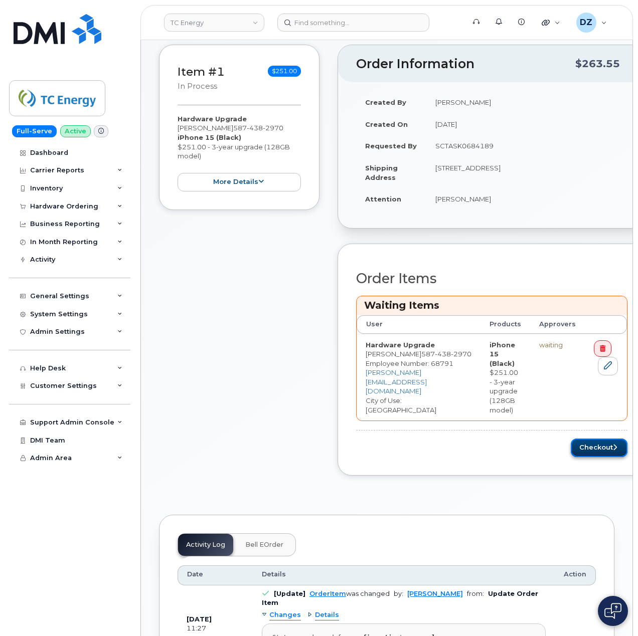
click at [604, 443] on button "Checkout" at bounding box center [599, 448] width 57 height 19
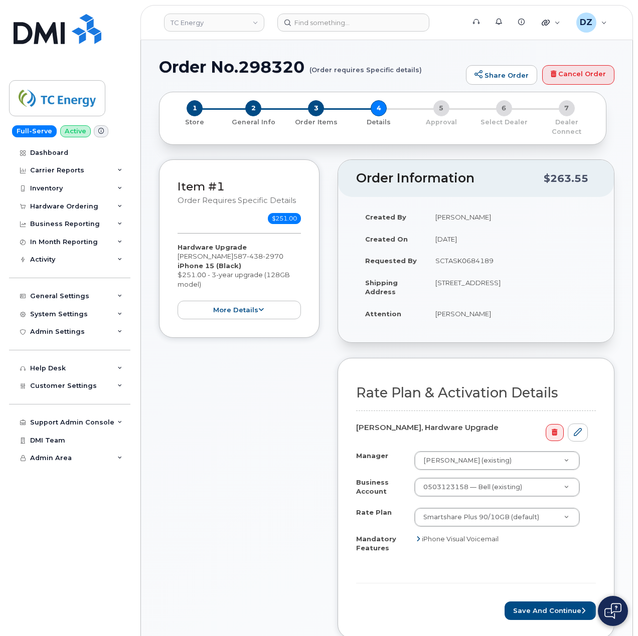
scroll to position [67, 0]
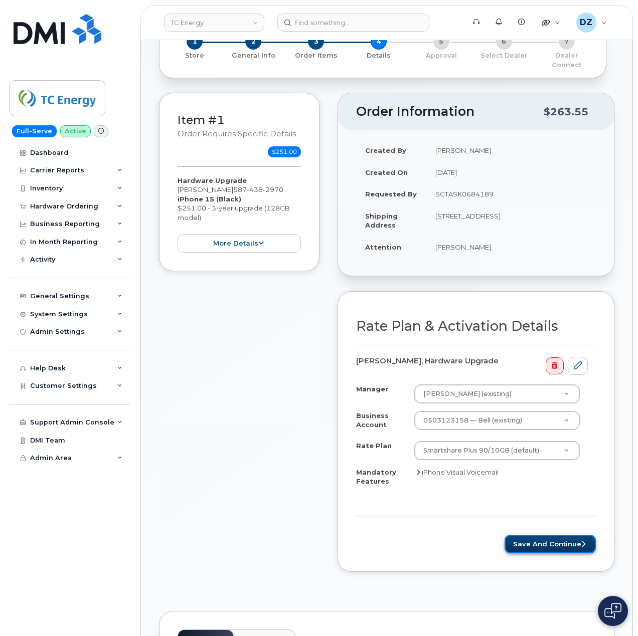
click at [536, 535] on button "Save and Continue" at bounding box center [549, 544] width 91 height 19
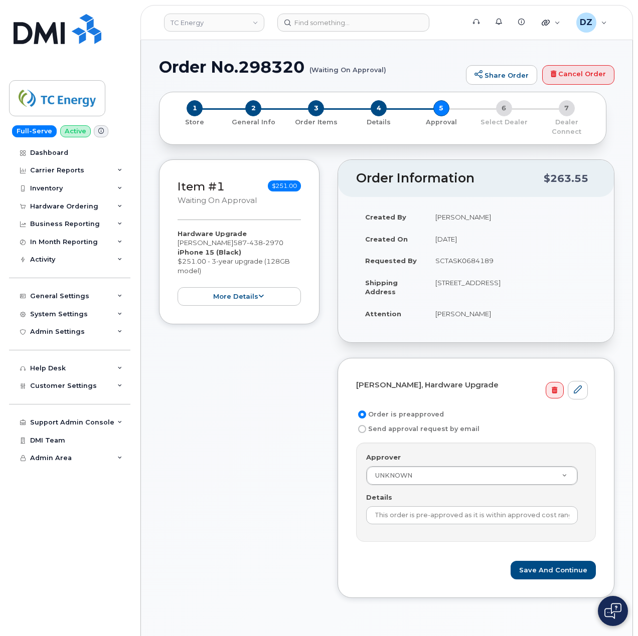
click at [469, 250] on td "SCTASK0684189" at bounding box center [510, 261] width 169 height 22
copy td "SCTASK0684189"
click at [457, 513] on input "This order is pre-approved as it is within approved cost range." at bounding box center [472, 515] width 212 height 18
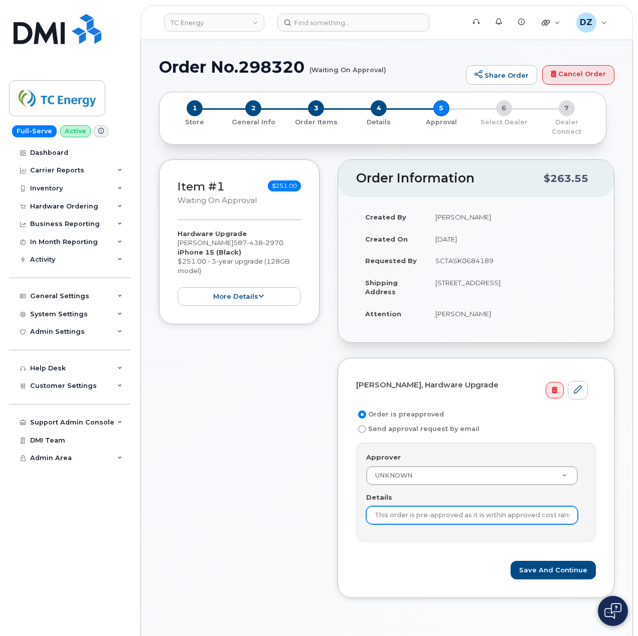
click at [457, 513] on input "This order is pre-approved as it is within approved cost range." at bounding box center [472, 515] width 212 height 18
paste input "SCTASK0684189"
type input "SCTASK0684189"
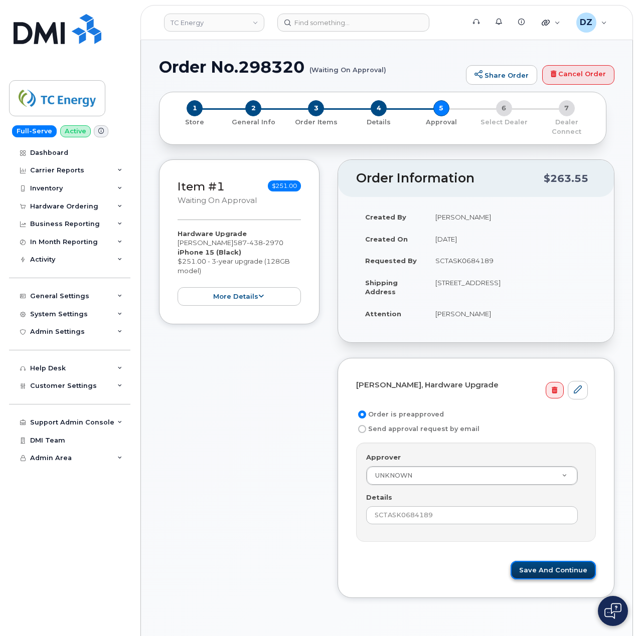
click at [539, 561] on button "Save and Continue" at bounding box center [552, 570] width 85 height 19
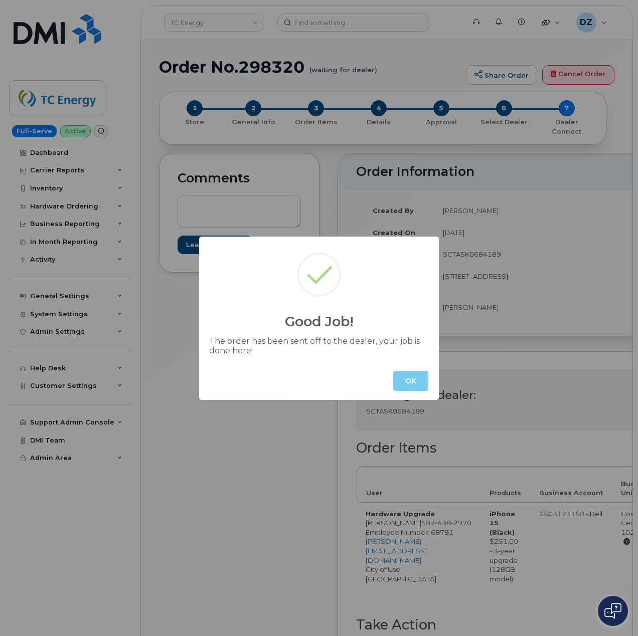
click at [415, 377] on button "OK" at bounding box center [410, 381] width 35 height 20
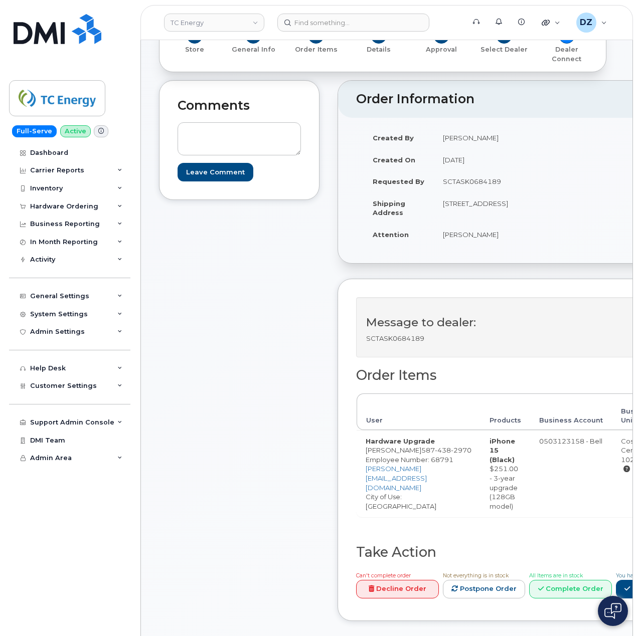
scroll to position [67, 0]
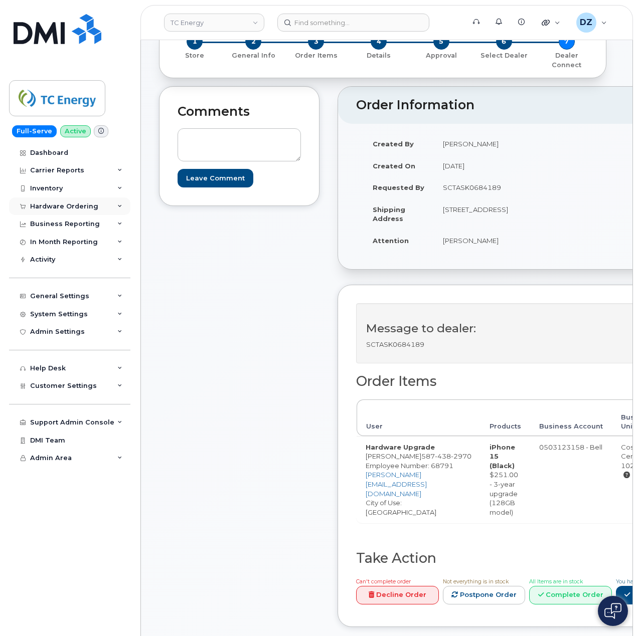
click at [89, 205] on div "Hardware Ordering" at bounding box center [64, 207] width 68 height 8
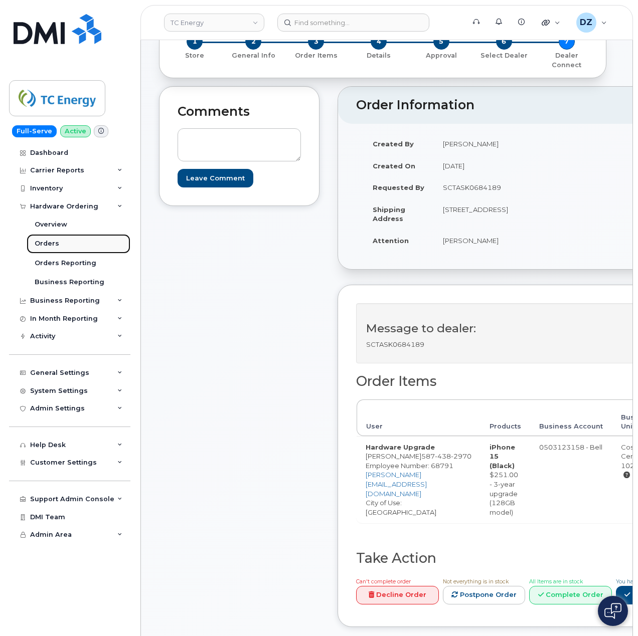
click at [83, 239] on link "Orders" at bounding box center [79, 243] width 104 height 19
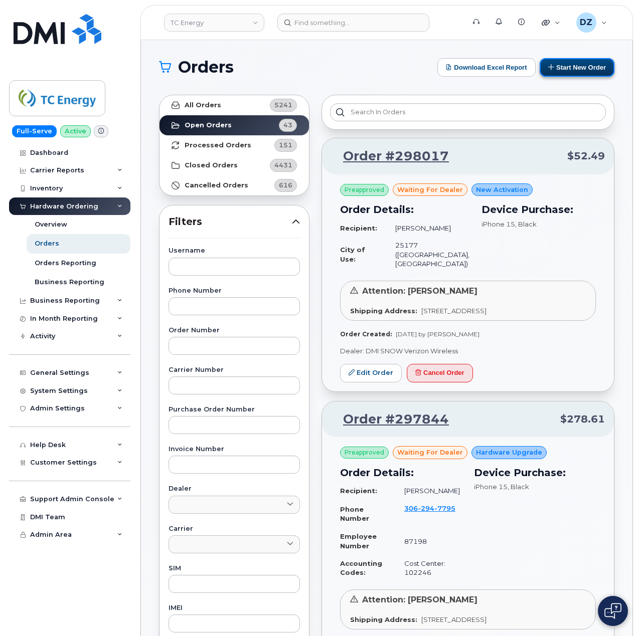
click at [575, 69] on button "Start New Order" at bounding box center [576, 67] width 75 height 19
